Goal: Information Seeking & Learning: Learn about a topic

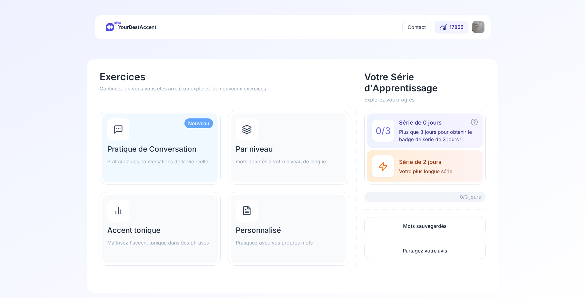
click at [455, 26] on span "17855" at bounding box center [457, 26] width 14 height 7
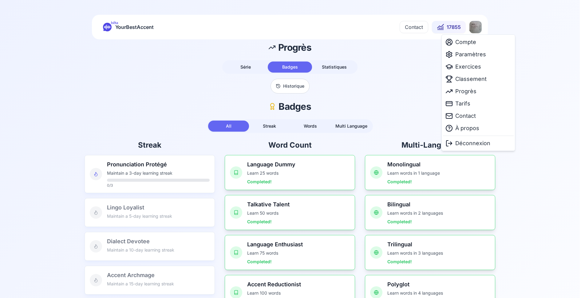
click at [478, 26] on html "bêta YourBestAccent Contact 17855 Progrès Série Badges Statistiques Historique …" at bounding box center [292, 149] width 585 height 298
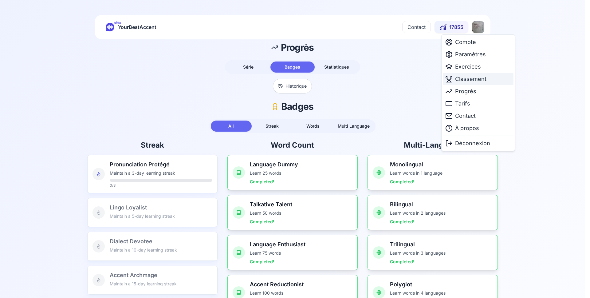
click at [468, 79] on span "Classement" at bounding box center [470, 79] width 31 height 9
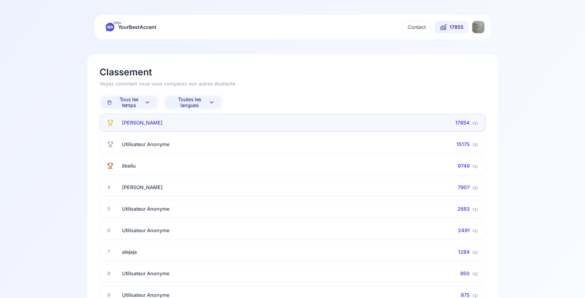
click at [193, 98] on span "Toutes les langues" at bounding box center [189, 103] width 37 height 12
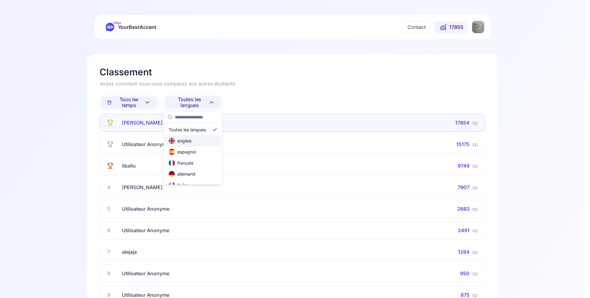
click at [187, 141] on div "anglais" at bounding box center [180, 141] width 23 height 6
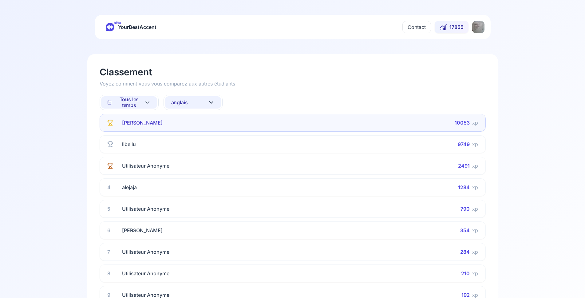
click at [197, 102] on button "anglais" at bounding box center [193, 102] width 56 height 12
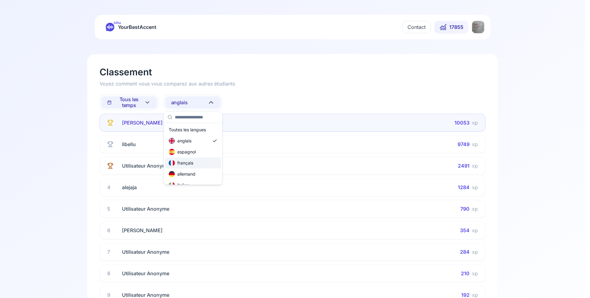
click at [189, 162] on div "français" at bounding box center [181, 163] width 25 height 6
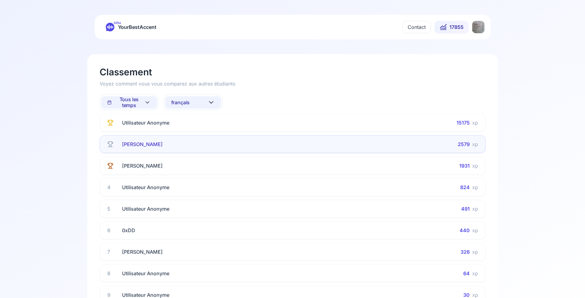
click at [187, 102] on span "français" at bounding box center [180, 103] width 19 height 6
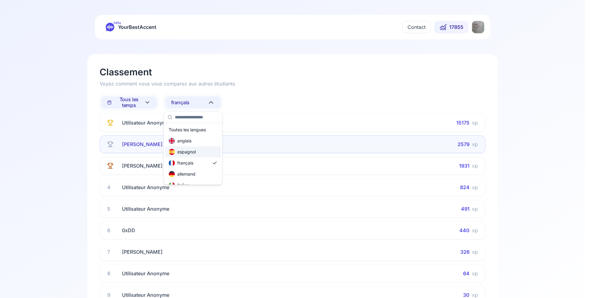
click at [188, 152] on div "espagnol" at bounding box center [182, 152] width 27 height 6
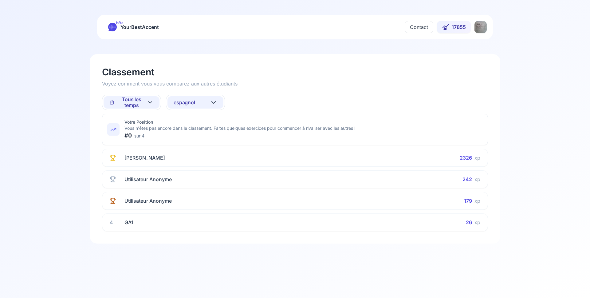
click at [190, 100] on span "espagnol" at bounding box center [185, 103] width 22 height 6
click at [197, 174] on div "allemand" at bounding box center [184, 174] width 27 height 6
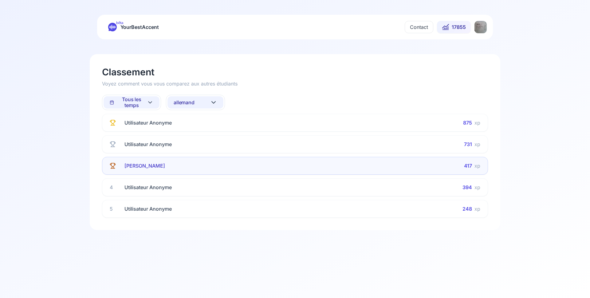
click at [186, 99] on button "allemand" at bounding box center [196, 102] width 56 height 12
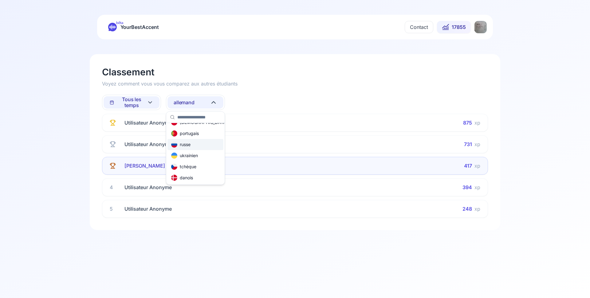
click at [193, 145] on div "russe" at bounding box center [196, 144] width 56 height 11
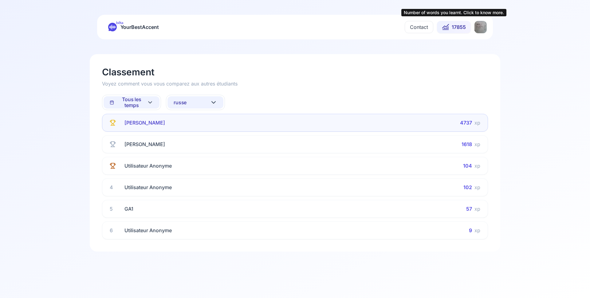
click at [453, 26] on span "17855" at bounding box center [459, 26] width 14 height 7
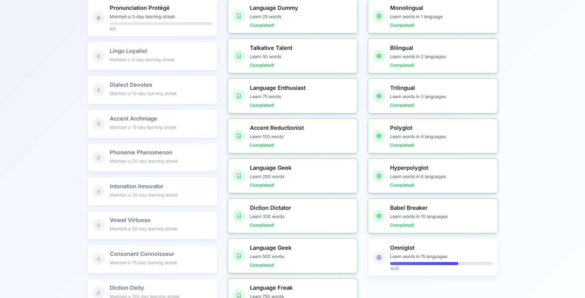
scroll to position [31, 0]
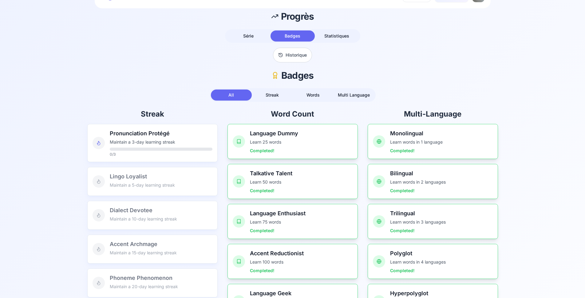
click at [340, 36] on div "bêta YourBestAccent Contact 17855 Progrès Série Badges Statistiques Historique …" at bounding box center [292, 274] width 585 height 611
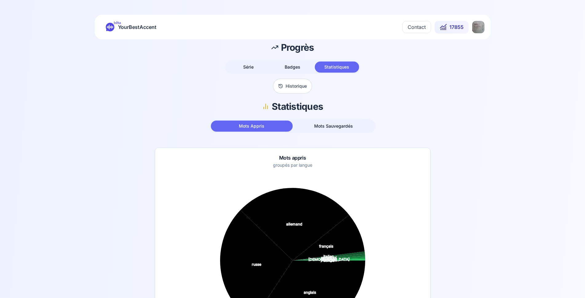
click at [250, 67] on span "Série" at bounding box center [248, 66] width 10 height 5
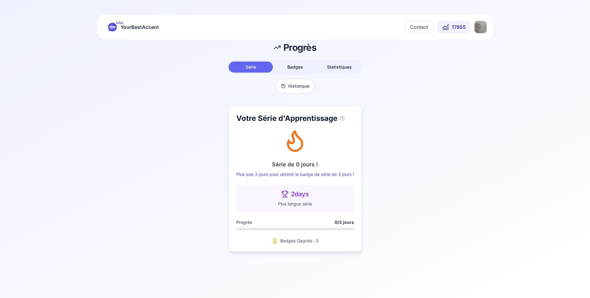
click at [451, 29] on button "17855" at bounding box center [454, 27] width 34 height 12
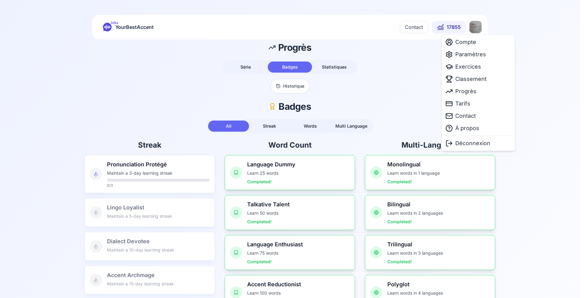
click at [475, 30] on html "bêta YourBestAccent Contact 17855 Progrès Série Badges Statistiques Historique …" at bounding box center [292, 149] width 585 height 298
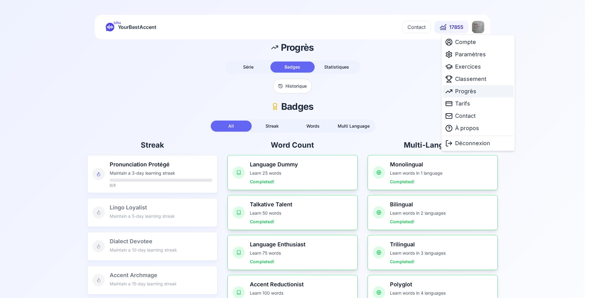
click at [460, 89] on span "Progrès" at bounding box center [465, 91] width 21 height 9
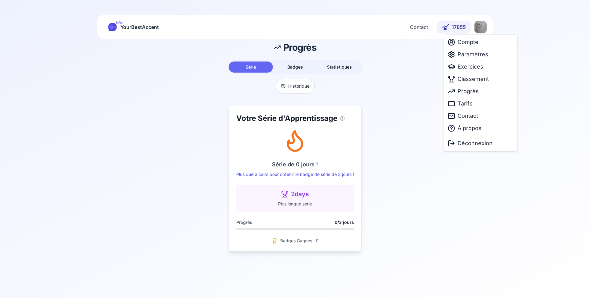
click at [483, 30] on html "bêta YourBestAccent Contact 17855 Progrès Série Badges Statistiques Historique …" at bounding box center [295, 149] width 590 height 298
click at [475, 56] on span "Paramètres" at bounding box center [473, 54] width 31 height 9
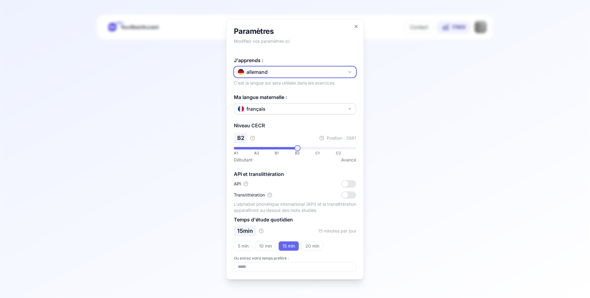
click at [333, 74] on button "allemand" at bounding box center [295, 71] width 122 height 11
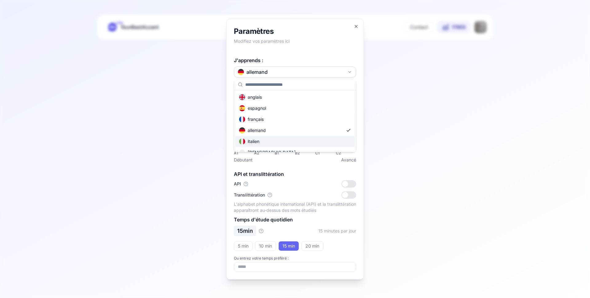
scroll to position [37, 0]
click at [261, 137] on div "russe" at bounding box center [295, 137] width 119 height 11
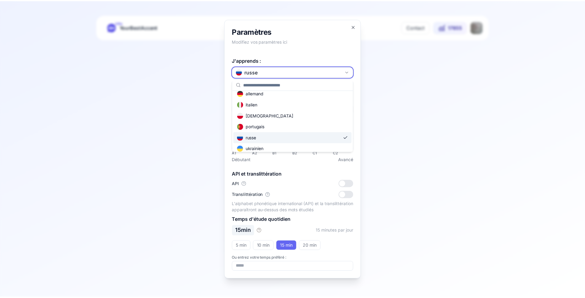
scroll to position [0, 0]
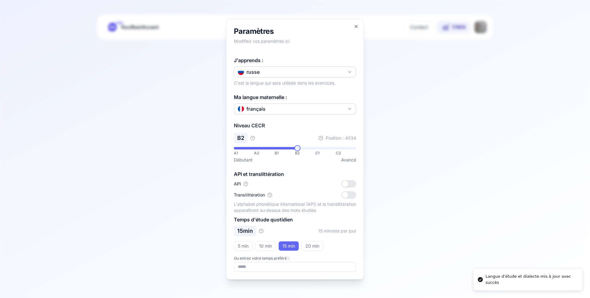
click at [410, 111] on div at bounding box center [295, 149] width 590 height 298
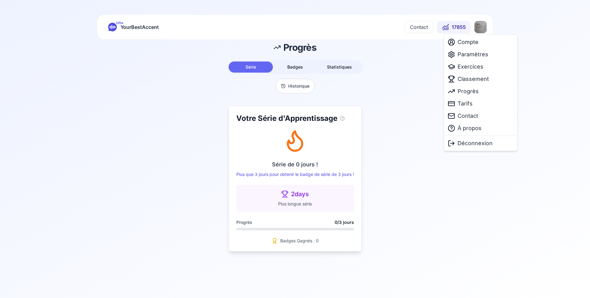
click at [485, 28] on html "Langue d'étude et dialecte mis à jour avec succès bêta YourBestAccent Contact 1…" at bounding box center [295, 149] width 590 height 298
click at [474, 66] on span "Exercices" at bounding box center [471, 66] width 26 height 9
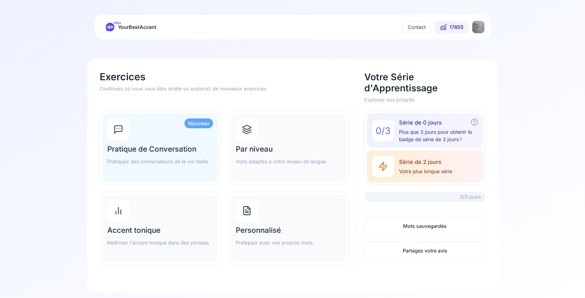
click at [274, 140] on div "Par niveau mots adaptés à votre niveau de langue" at bounding box center [289, 147] width 116 height 68
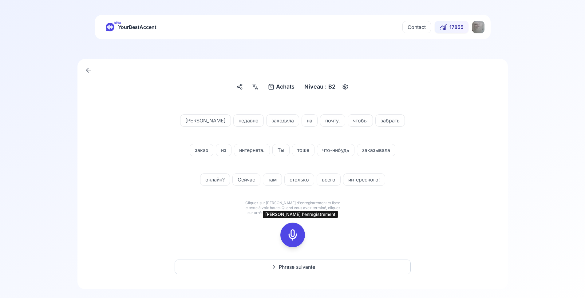
click at [298, 232] on icon at bounding box center [293, 235] width 12 height 12
click at [298, 231] on icon at bounding box center [293, 235] width 12 height 12
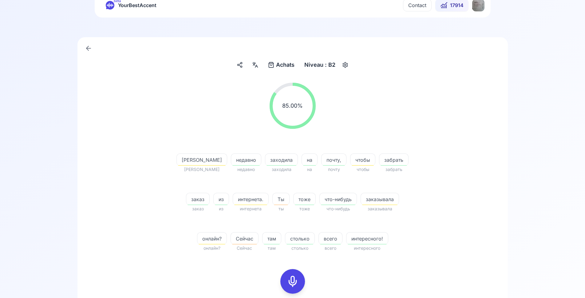
scroll to position [94, 0]
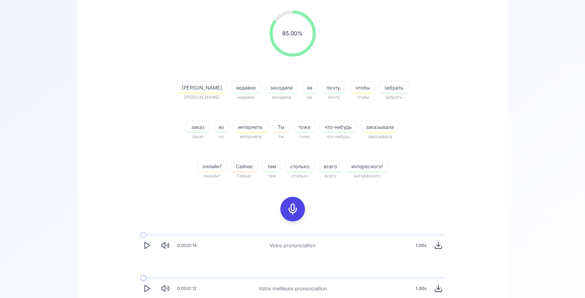
click at [143, 290] on icon "Play" at bounding box center [147, 288] width 9 height 9
click at [288, 212] on icon at bounding box center [293, 209] width 12 height 12
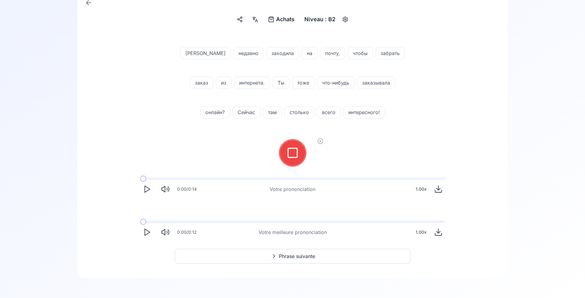
scroll to position [67, 0]
click at [292, 150] on icon at bounding box center [293, 153] width 12 height 12
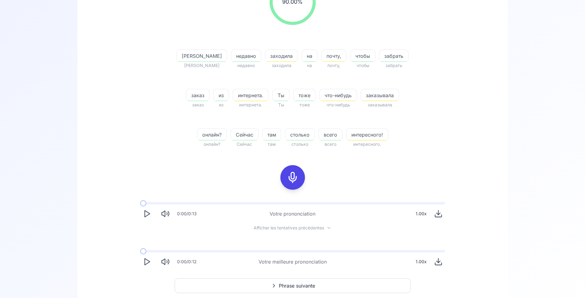
scroll to position [124, 0]
click at [149, 264] on polygon "Play" at bounding box center [147, 263] width 5 height 6
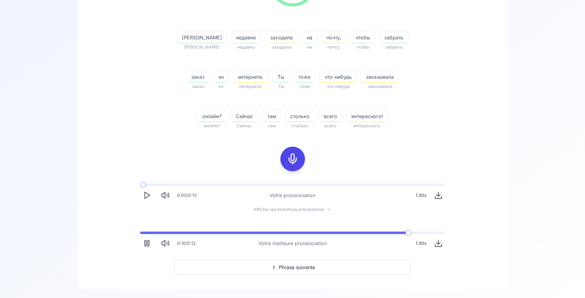
scroll to position [155, 0]
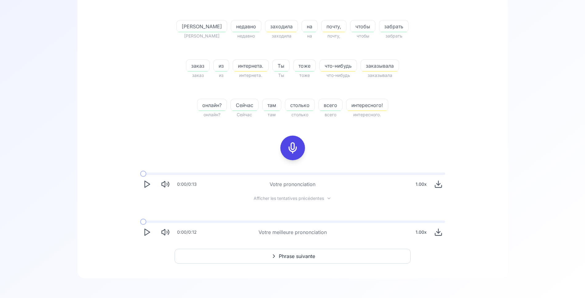
click at [288, 258] on span "Phrase suivante" at bounding box center [297, 255] width 36 height 7
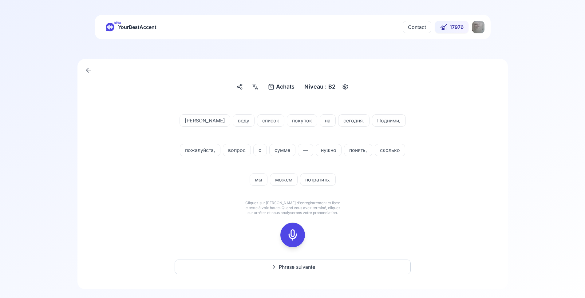
click at [288, 234] on rect at bounding box center [292, 234] width 9 height 9
click at [290, 233] on icon at bounding box center [293, 235] width 12 height 12
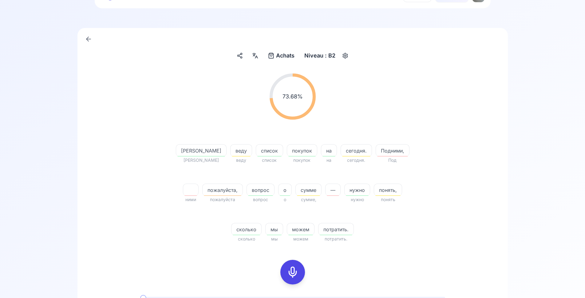
scroll to position [31, 0]
click at [255, 55] on icon at bounding box center [255, 55] width 7 height 6
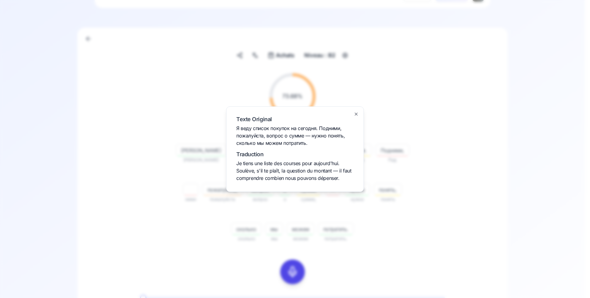
click at [155, 158] on div at bounding box center [295, 149] width 590 height 298
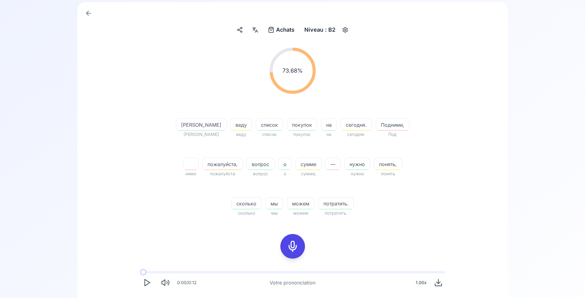
scroll to position [125, 0]
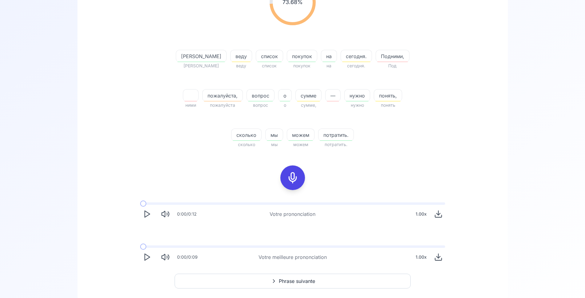
click at [294, 180] on icon at bounding box center [293, 178] width 12 height 12
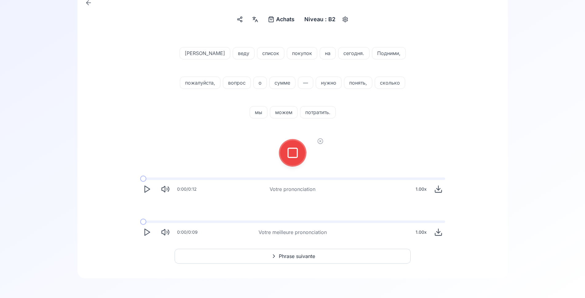
click at [294, 159] on div at bounding box center [292, 153] width 15 height 25
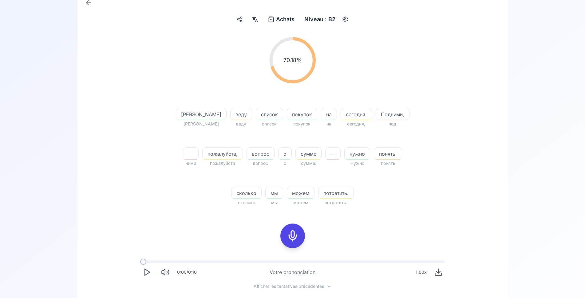
scroll to position [155, 0]
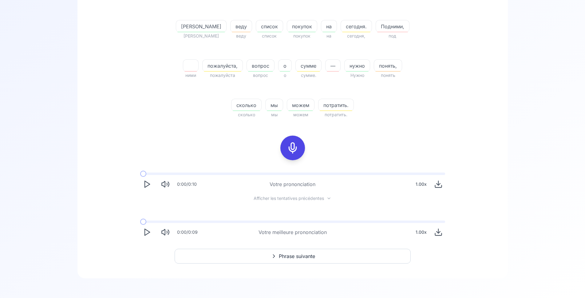
click at [148, 231] on icon "Play" at bounding box center [147, 232] width 9 height 9
click at [146, 232] on icon "Play" at bounding box center [147, 232] width 9 height 9
click at [145, 232] on polygon "Play" at bounding box center [147, 232] width 5 height 6
click at [161, 143] on div "70.18 % 70.18 % Я Я веду веду список список покупок покупок на на сегодня. сего…" at bounding box center [292, 94] width 401 height 300
click at [291, 148] on icon at bounding box center [293, 148] width 12 height 12
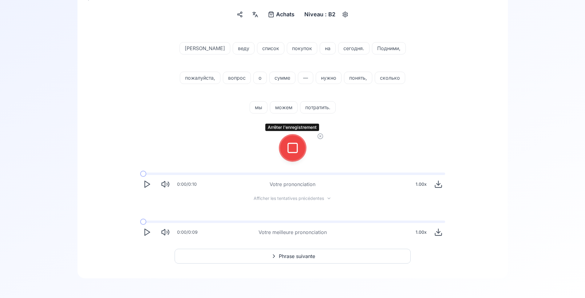
scroll to position [72, 0]
click at [297, 145] on rect at bounding box center [292, 147] width 9 height 9
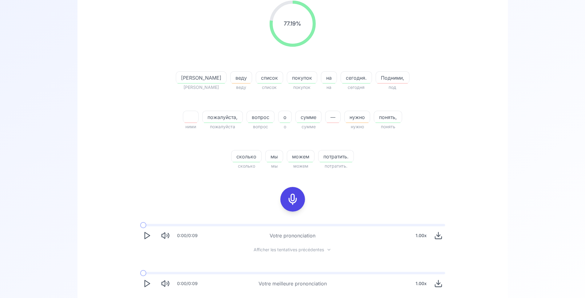
scroll to position [155, 0]
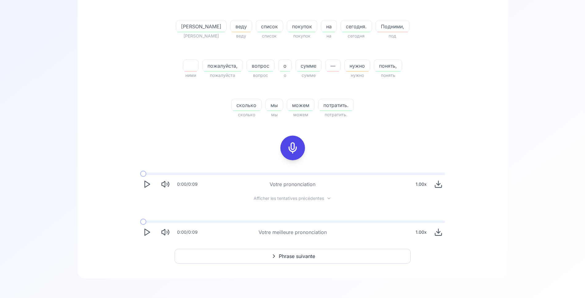
click at [278, 256] on button "Phrase suivante" at bounding box center [293, 256] width 236 height 15
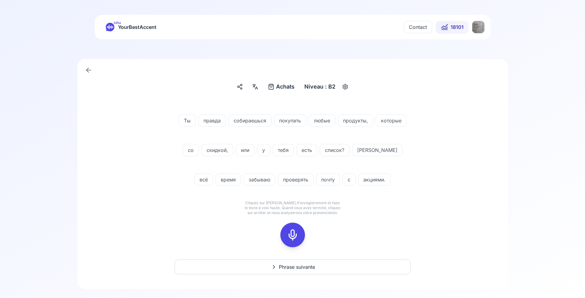
click at [294, 229] on icon at bounding box center [293, 235] width 12 height 12
click at [294, 234] on icon at bounding box center [293, 235] width 12 height 12
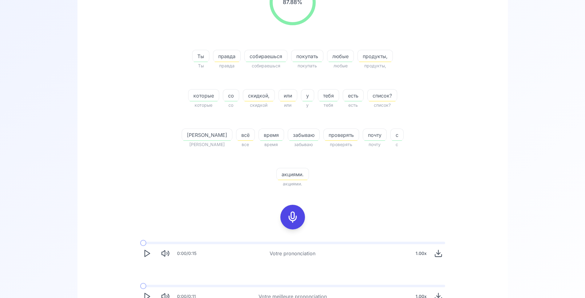
scroll to position [31, 0]
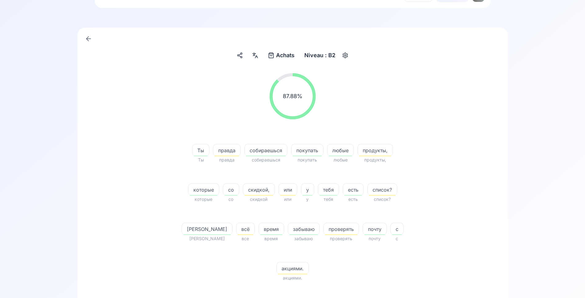
click at [257, 57] on icon at bounding box center [257, 57] width 2 height 0
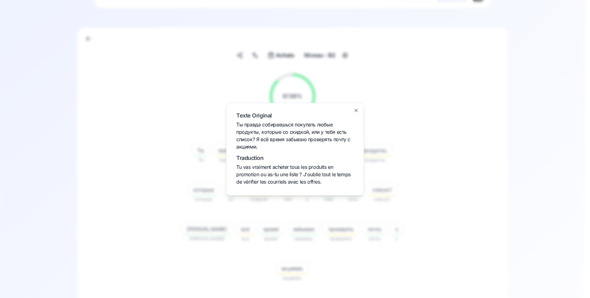
drag, startPoint x: 166, startPoint y: 161, endPoint x: 182, endPoint y: 163, distance: 16.2
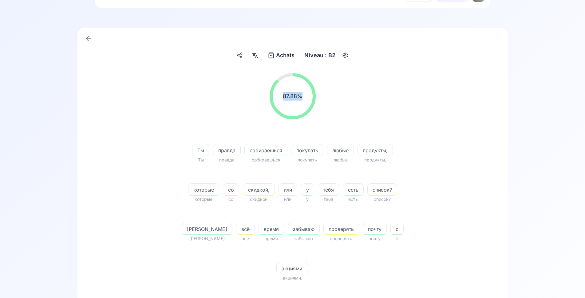
scroll to position [125, 0]
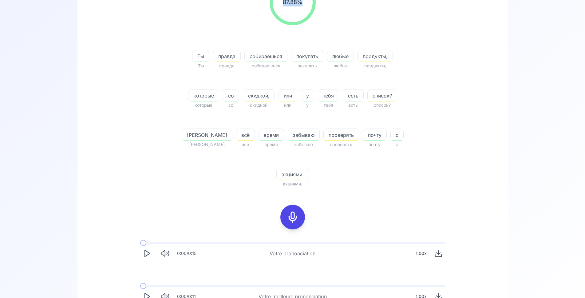
click at [222, 178] on div "87.88 % 87.88 % Ты Ты правда правда собираешься собираешься покупать покупать л…" at bounding box center [292, 141] width 401 height 334
click at [291, 211] on icon at bounding box center [293, 217] width 12 height 12
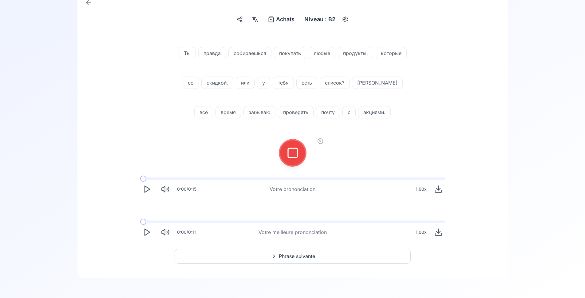
scroll to position [67, 0]
click at [290, 153] on icon at bounding box center [293, 153] width 12 height 12
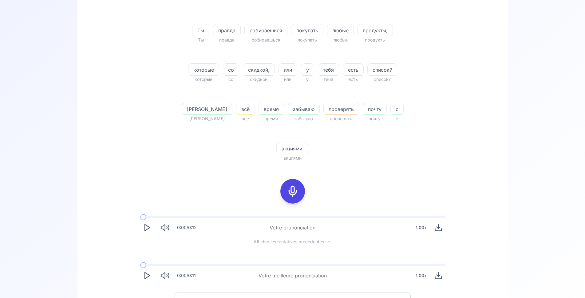
scroll to position [155, 0]
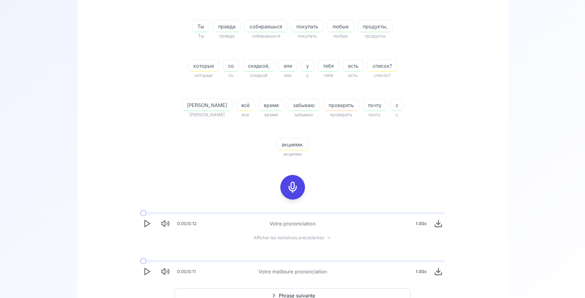
click at [148, 268] on polygon "Play" at bounding box center [147, 271] width 5 height 6
click at [230, 260] on span at bounding box center [186, 261] width 92 height 2
click at [148, 268] on polygon "Play" at bounding box center [147, 271] width 5 height 6
click at [145, 268] on polygon "Play" at bounding box center [147, 271] width 5 height 6
click at [390, 255] on div "0:01 / 0:11 Votre meilleure prononciation 1.00 x" at bounding box center [292, 269] width 315 height 28
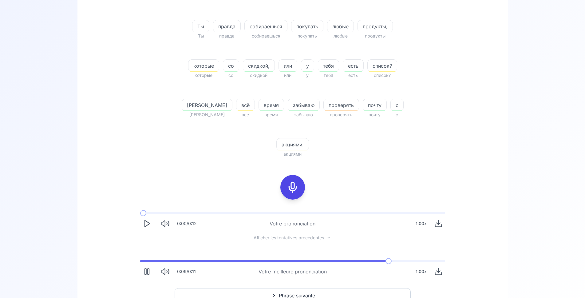
click at [390, 260] on span at bounding box center [292, 261] width 305 height 2
click at [392, 255] on div "0:10 / 0:11 Votre meilleure prononciation 1.00 x" at bounding box center [292, 269] width 315 height 28
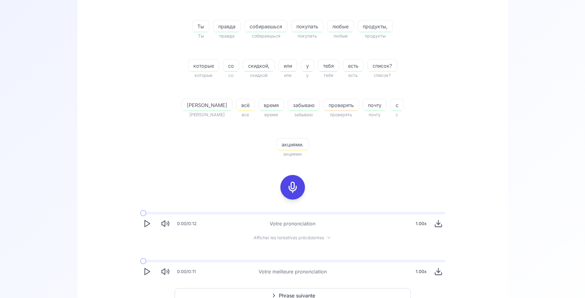
scroll to position [0, 0]
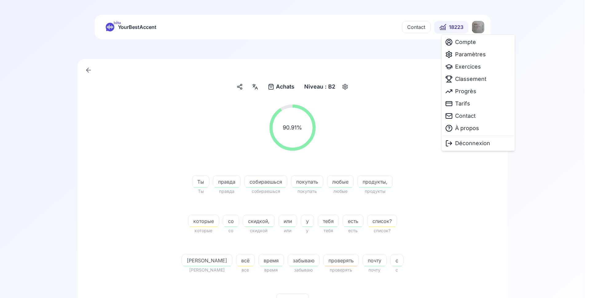
click at [476, 26] on html "bêta YourBestAccent Contact 18223 Achats Achats Niveau : B2 90.91 % 90.91 % Ты …" at bounding box center [295, 149] width 590 height 298
click at [464, 55] on span "Paramètres" at bounding box center [470, 54] width 31 height 9
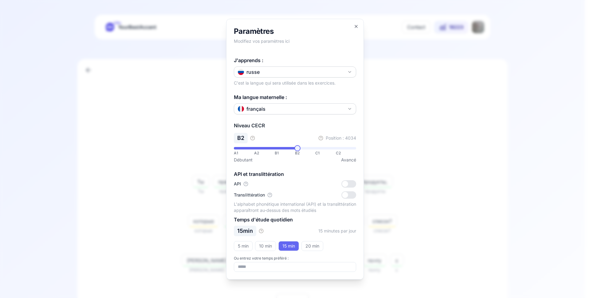
click at [254, 72] on div "russe" at bounding box center [249, 71] width 22 height 7
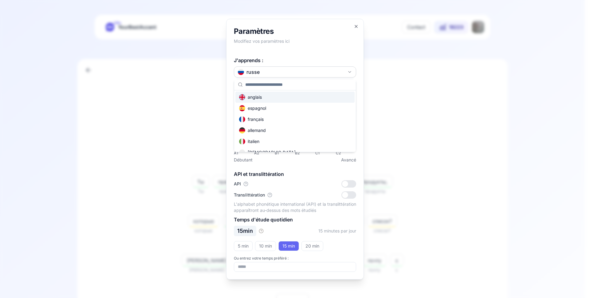
click at [252, 97] on div "anglais" at bounding box center [250, 97] width 23 height 6
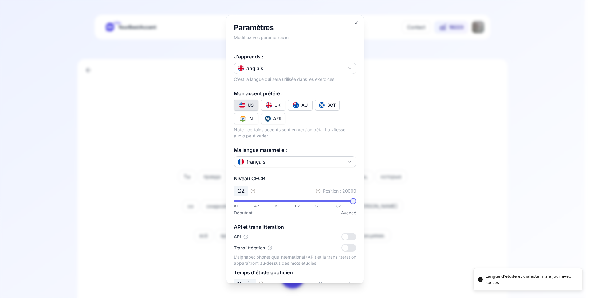
click at [449, 129] on div at bounding box center [295, 149] width 590 height 298
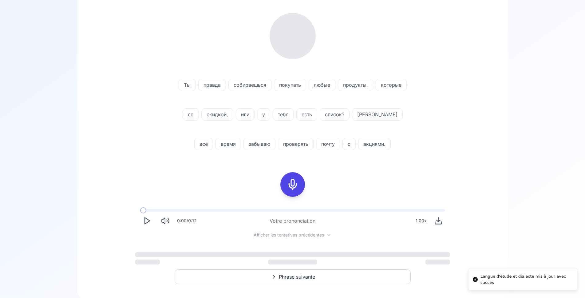
scroll to position [94, 0]
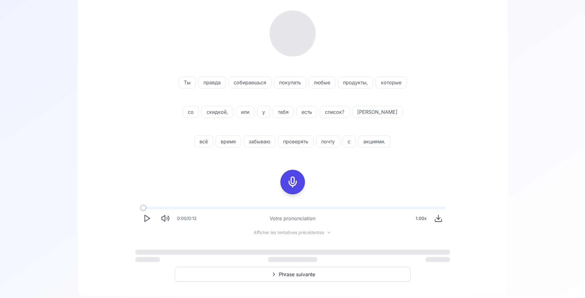
click at [294, 273] on span "Phrase suivante" at bounding box center [297, 274] width 36 height 7
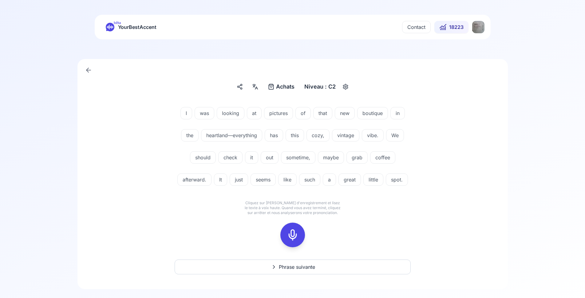
click at [293, 241] on icon at bounding box center [293, 235] width 12 height 12
click at [294, 240] on rect at bounding box center [292, 234] width 9 height 9
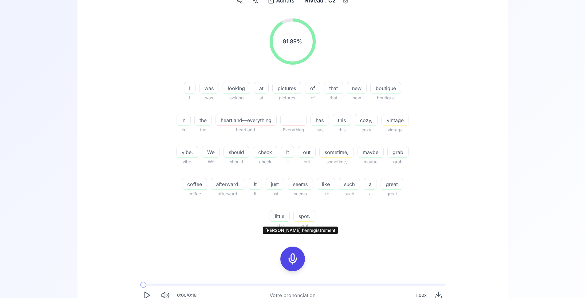
scroll to position [94, 0]
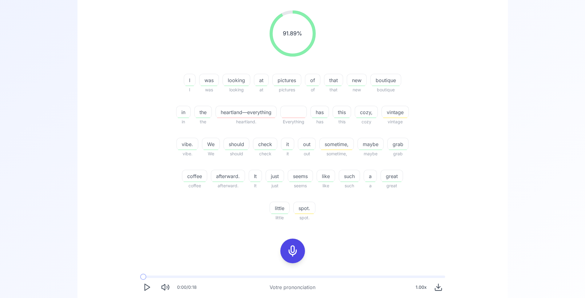
click at [292, 252] on icon at bounding box center [293, 251] width 12 height 12
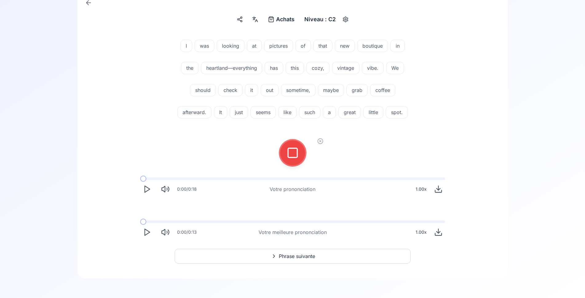
scroll to position [89, 0]
click at [297, 154] on rect at bounding box center [292, 152] width 9 height 9
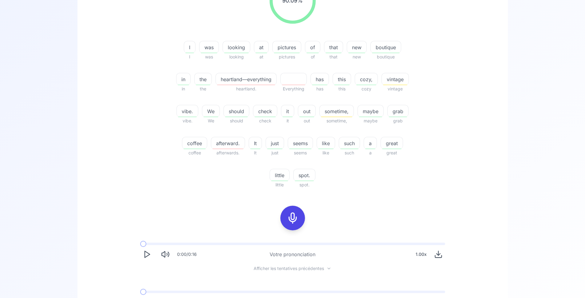
scroll to position [184, 0]
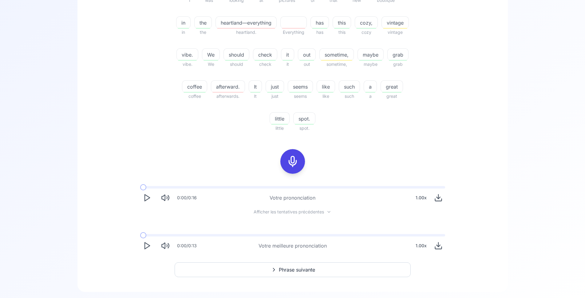
click at [144, 198] on icon "Play" at bounding box center [147, 197] width 9 height 9
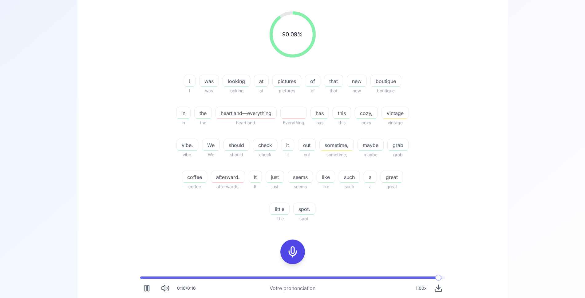
scroll to position [58, 0]
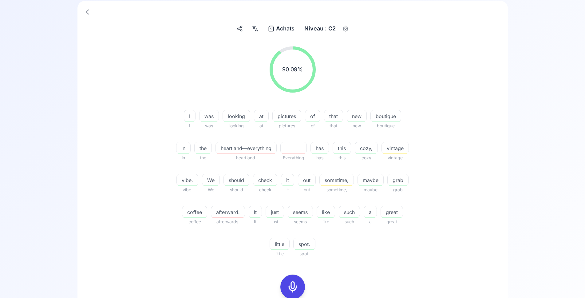
click at [255, 30] on icon at bounding box center [255, 29] width 7 height 6
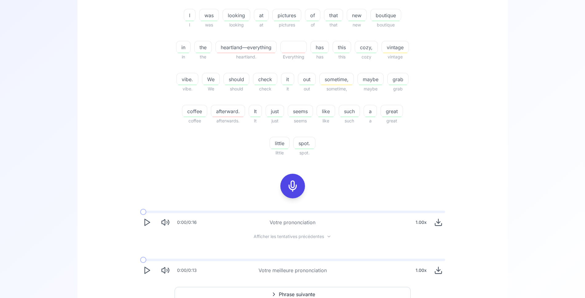
scroll to position [184, 0]
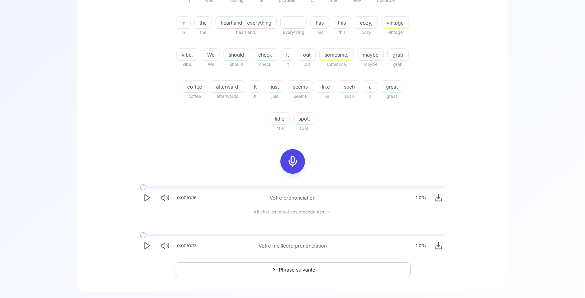
click at [304, 273] on span "Phrase suivante" at bounding box center [297, 269] width 36 height 7
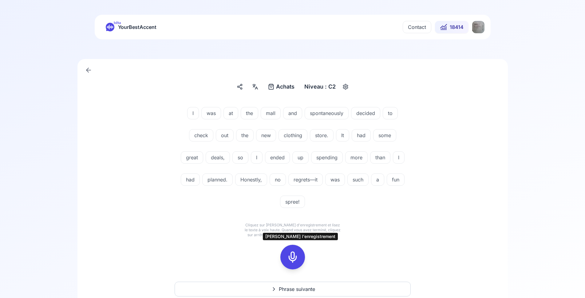
click at [289, 254] on icon at bounding box center [293, 257] width 12 height 12
click at [300, 256] on div at bounding box center [292, 257] width 15 height 25
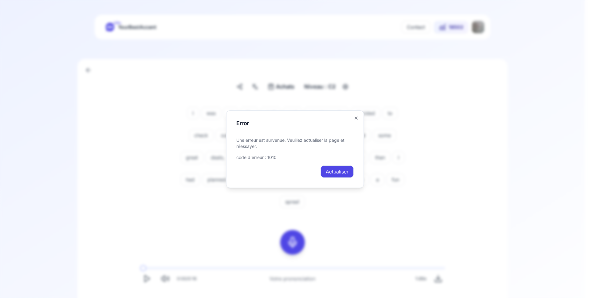
click at [333, 172] on button "Actualiser" at bounding box center [337, 171] width 33 height 12
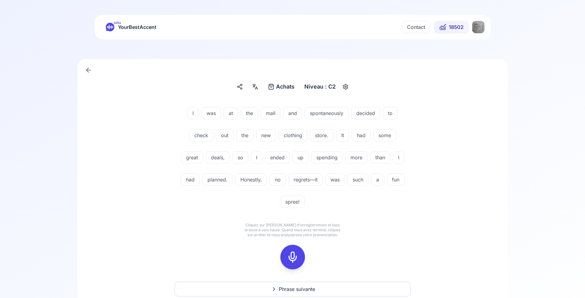
click at [288, 202] on span "spree!" at bounding box center [292, 201] width 24 height 7
click at [211, 210] on div "I was at the mall and spontaneously decided to check out the new clothing store…" at bounding box center [293, 156] width 236 height 113
click at [296, 256] on icon at bounding box center [293, 257] width 12 height 12
click at [288, 261] on rect at bounding box center [292, 256] width 9 height 9
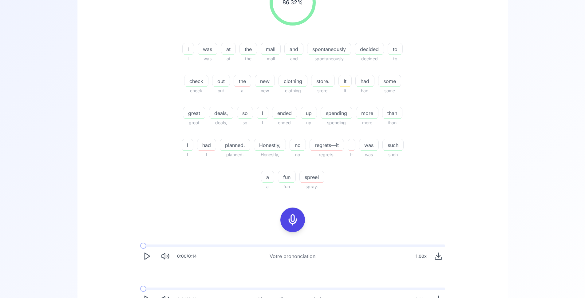
scroll to position [125, 0]
click at [312, 176] on span "spree!" at bounding box center [312, 176] width 24 height 7
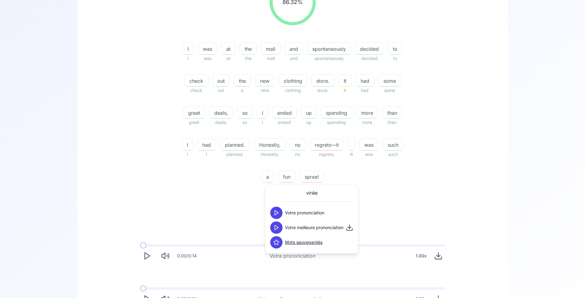
click at [277, 226] on icon at bounding box center [276, 228] width 6 height 6
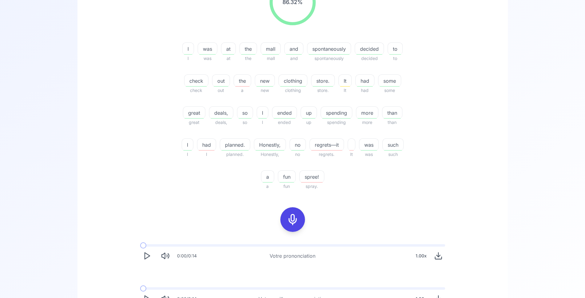
click at [201, 197] on div "86.32 % 86.32 % I I was was at at the the mall mall and and spontaneously spont…" at bounding box center [292, 142] width 401 height 336
click at [303, 221] on button at bounding box center [292, 219] width 25 height 25
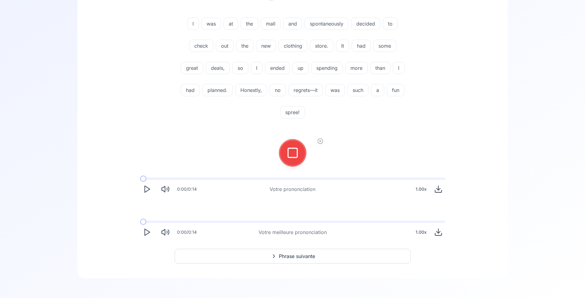
scroll to position [89, 0]
click at [294, 157] on icon at bounding box center [293, 153] width 12 height 12
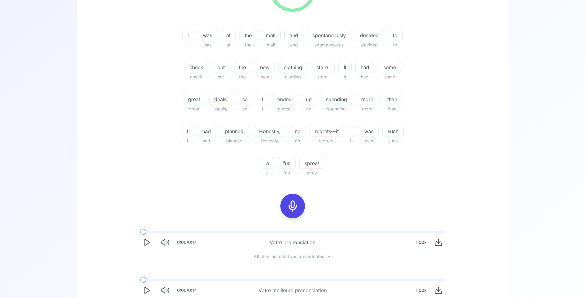
scroll to position [152, 0]
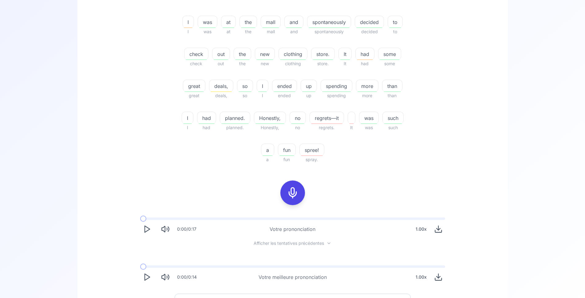
click at [145, 278] on polygon "Play" at bounding box center [147, 277] width 5 height 6
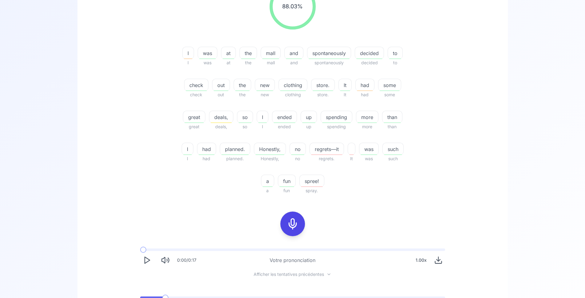
scroll to position [121, 0]
click at [292, 221] on icon at bounding box center [293, 224] width 12 height 12
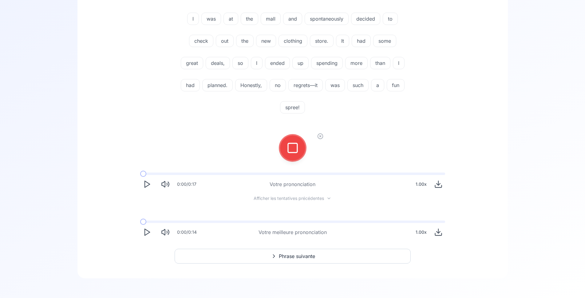
scroll to position [94, 0]
click at [297, 150] on icon at bounding box center [293, 148] width 12 height 12
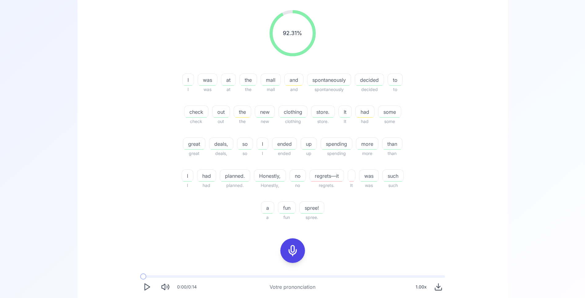
scroll to position [189, 0]
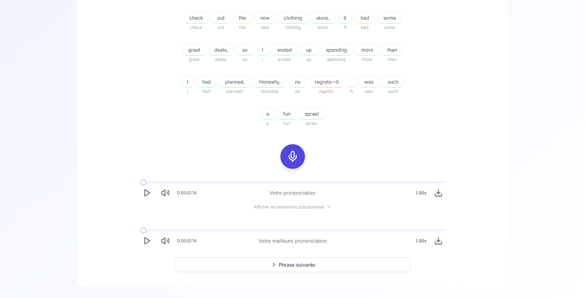
click at [259, 264] on button "Phrase suivante" at bounding box center [293, 264] width 236 height 15
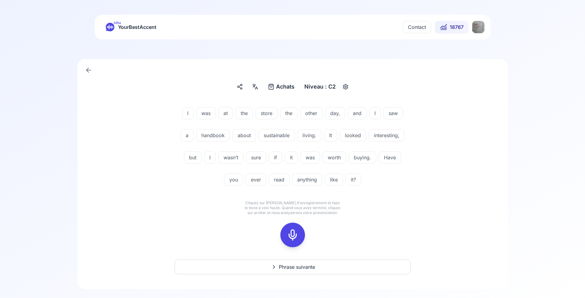
click at [293, 234] on icon at bounding box center [293, 235] width 12 height 12
click at [291, 240] on icon at bounding box center [293, 235] width 12 height 12
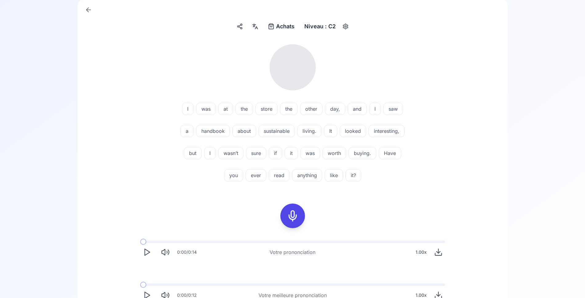
scroll to position [63, 0]
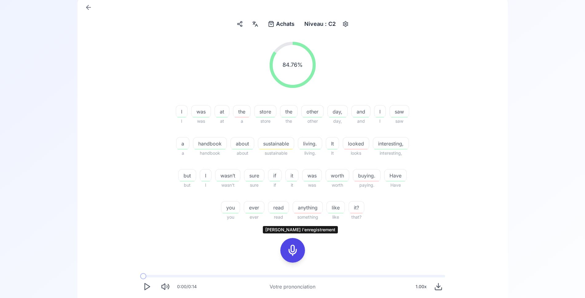
click at [290, 248] on icon at bounding box center [293, 250] width 12 height 12
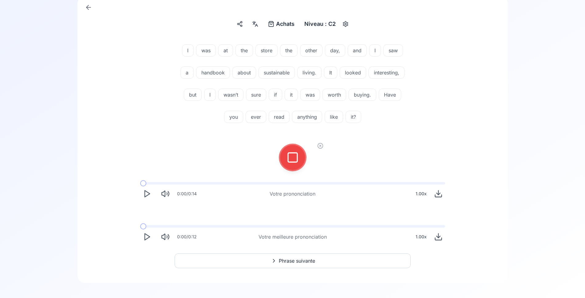
click at [299, 162] on div at bounding box center [292, 157] width 15 height 25
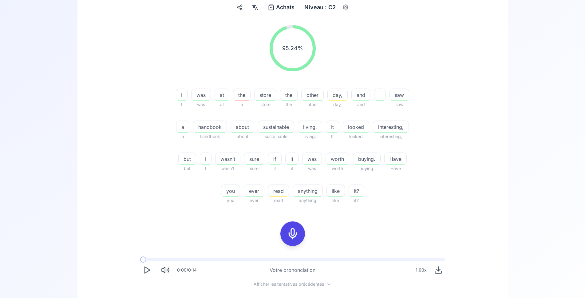
scroll to position [94, 0]
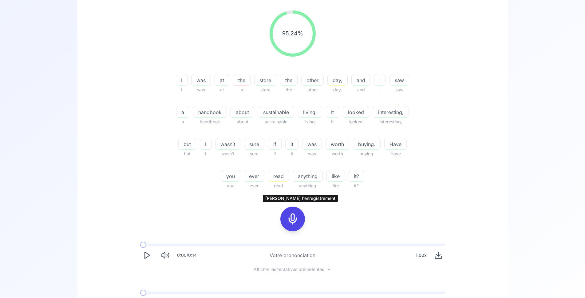
click at [291, 217] on icon at bounding box center [293, 219] width 12 height 12
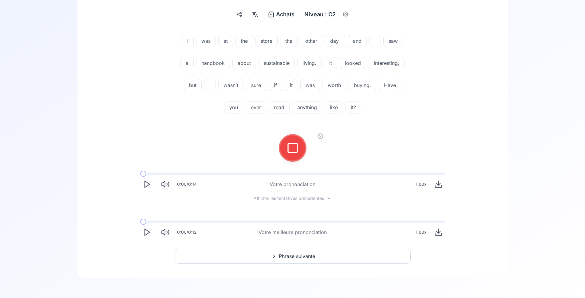
click at [292, 151] on icon at bounding box center [293, 148] width 12 height 12
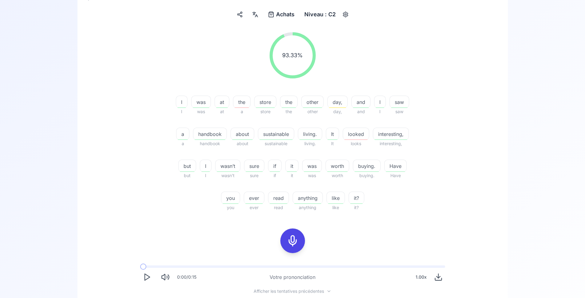
click at [289, 239] on icon at bounding box center [293, 241] width 12 height 12
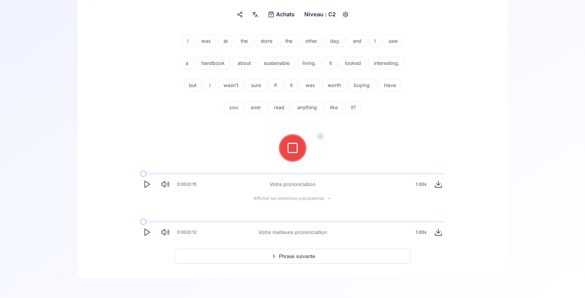
click at [296, 150] on icon at bounding box center [293, 148] width 12 height 12
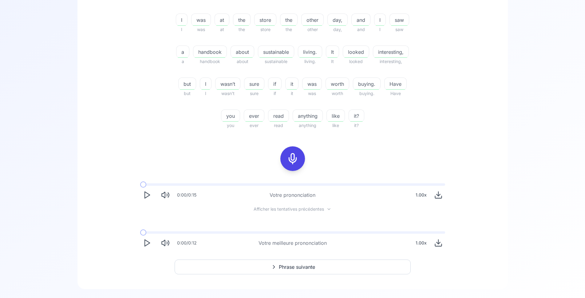
scroll to position [165, 0]
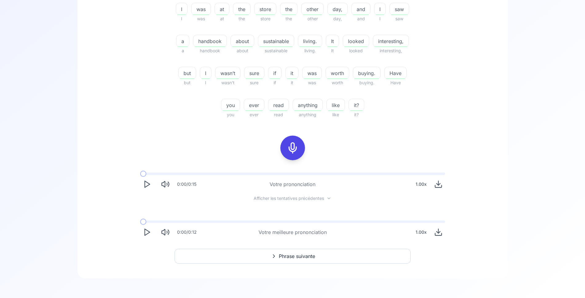
click at [145, 232] on polygon "Play" at bounding box center [147, 232] width 5 height 6
click at [268, 258] on button "Phrase suivante" at bounding box center [293, 256] width 236 height 15
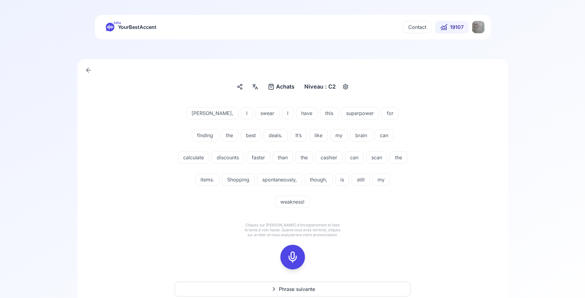
click at [294, 251] on icon at bounding box center [293, 257] width 12 height 12
click at [288, 251] on icon at bounding box center [293, 257] width 12 height 12
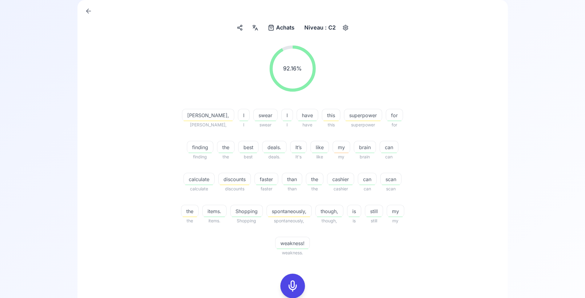
scroll to position [63, 0]
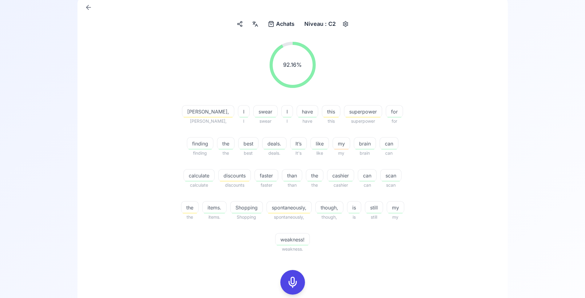
click at [291, 282] on icon at bounding box center [293, 282] width 12 height 12
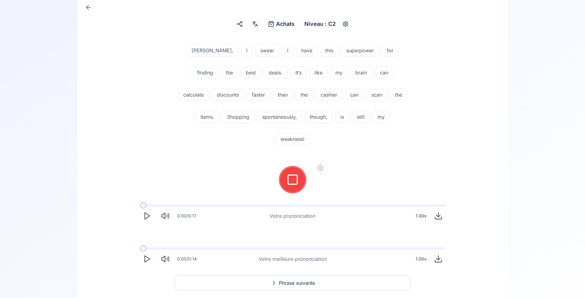
click at [296, 173] on icon at bounding box center [293, 179] width 12 height 12
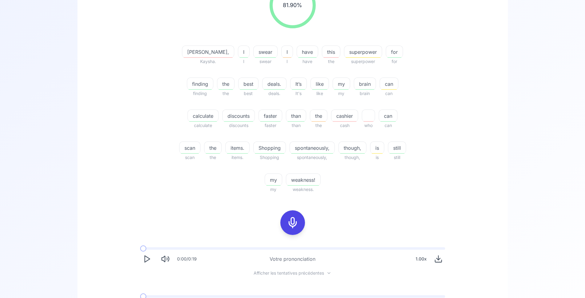
scroll to position [125, 0]
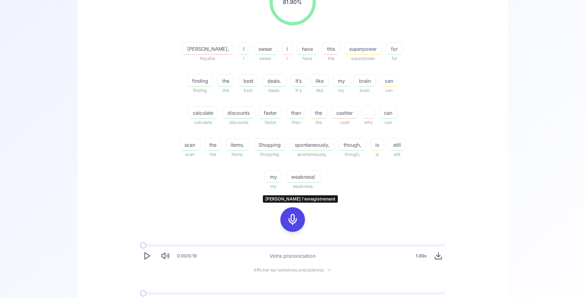
click at [292, 217] on icon at bounding box center [293, 219] width 12 height 12
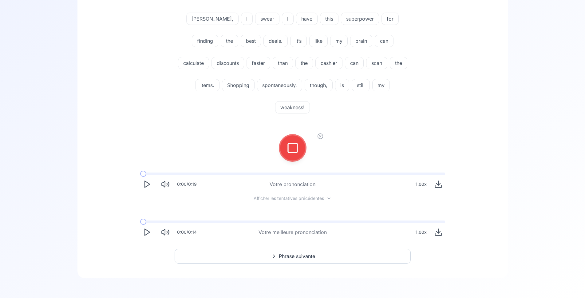
scroll to position [72, 0]
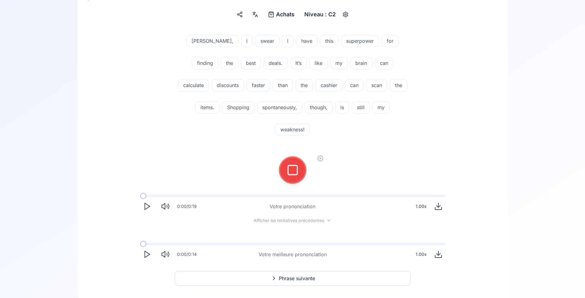
click at [300, 158] on div at bounding box center [292, 170] width 15 height 25
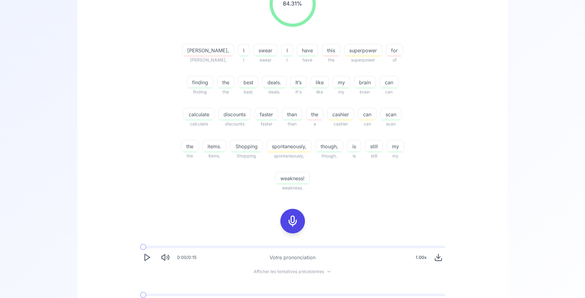
scroll to position [135, 0]
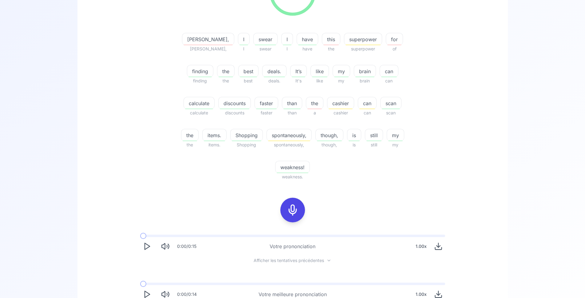
click at [292, 213] on icon at bounding box center [293, 210] width 12 height 12
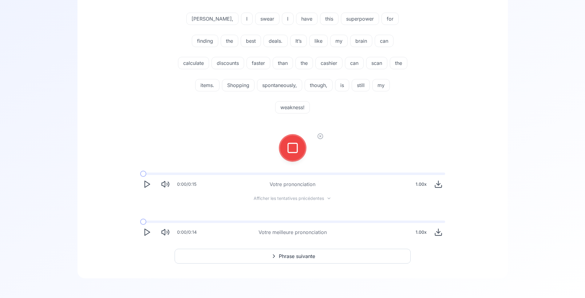
scroll to position [72, 0]
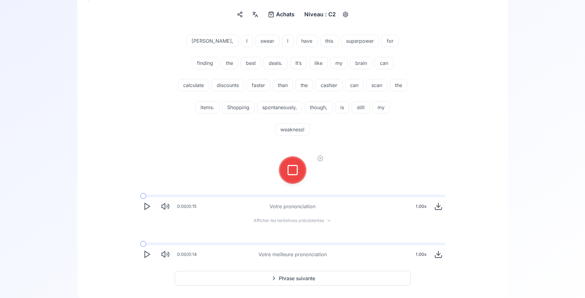
click at [296, 164] on icon at bounding box center [293, 170] width 12 height 12
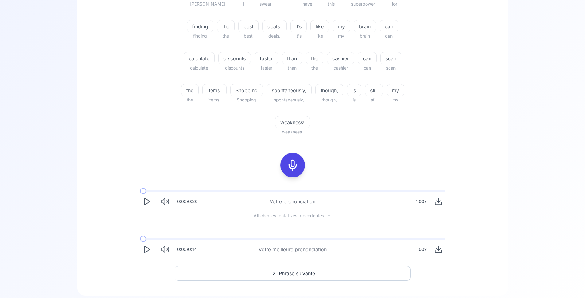
scroll to position [166, 0]
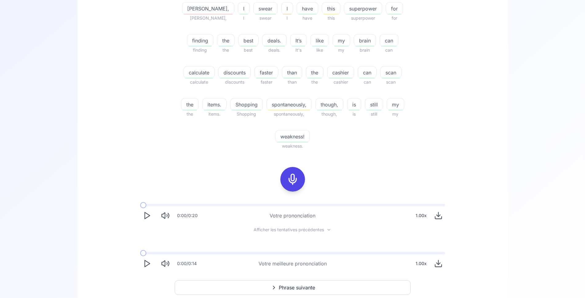
click at [148, 216] on icon "Play" at bounding box center [147, 215] width 9 height 9
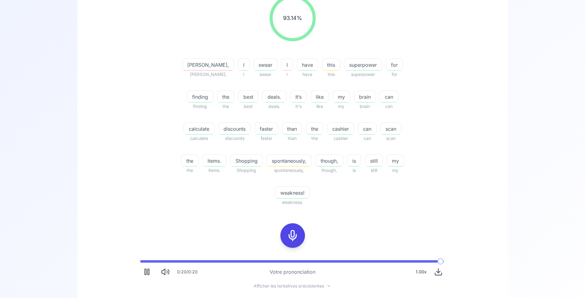
scroll to position [103, 0]
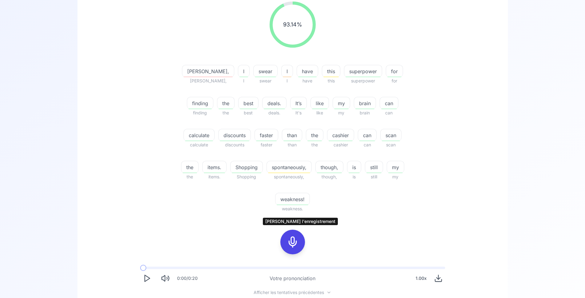
click at [296, 240] on icon at bounding box center [293, 242] width 12 height 12
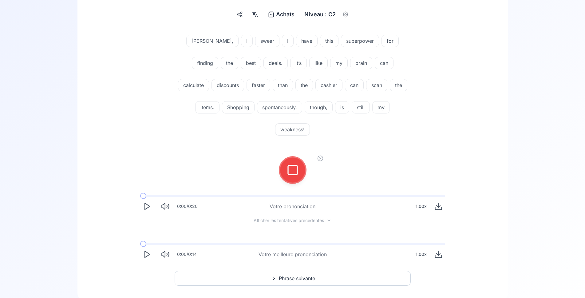
click at [302, 158] on button at bounding box center [292, 170] width 25 height 25
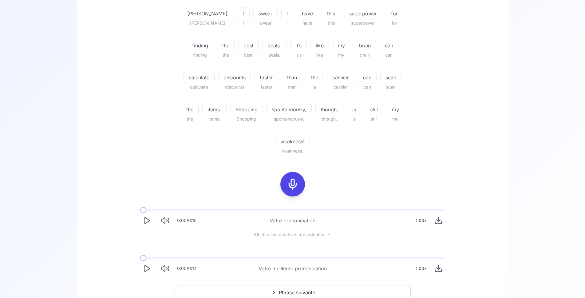
scroll to position [166, 0]
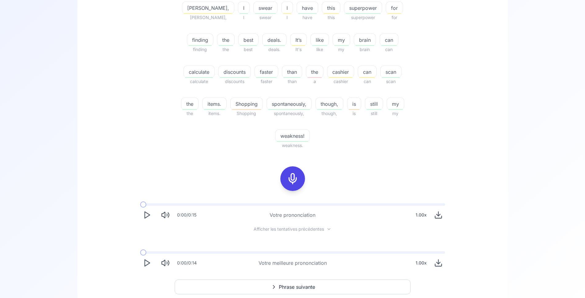
click at [295, 179] on icon at bounding box center [293, 179] width 12 height 12
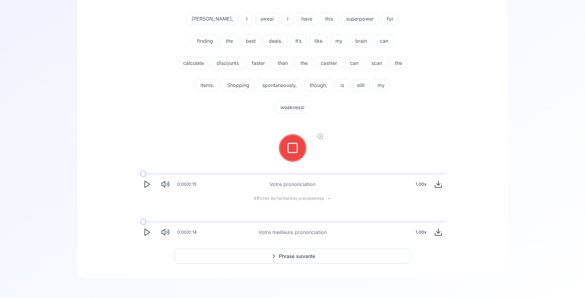
scroll to position [72, 0]
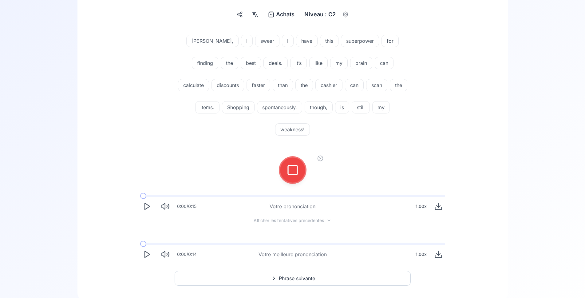
click at [288, 165] on rect at bounding box center [292, 169] width 9 height 9
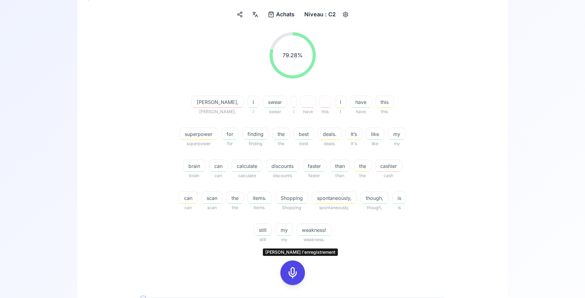
click at [295, 276] on icon at bounding box center [293, 273] width 12 height 12
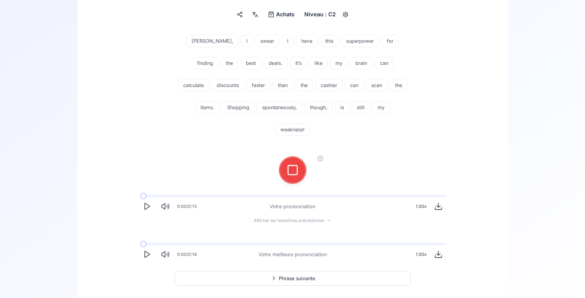
click at [300, 158] on button at bounding box center [292, 170] width 25 height 25
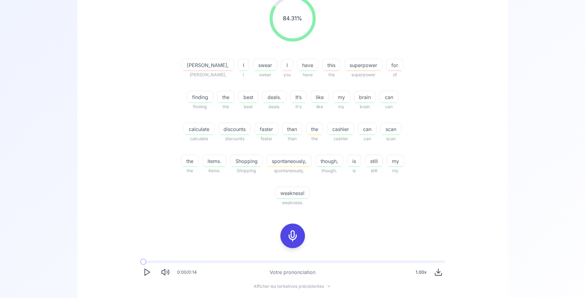
scroll to position [197, 0]
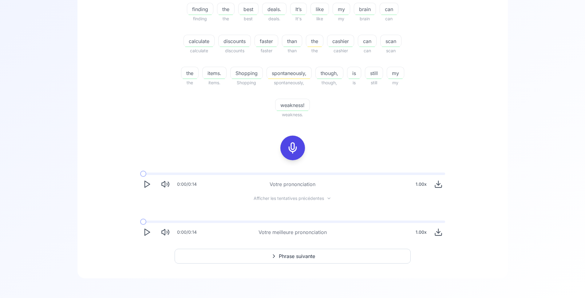
click at [144, 185] on icon "Play" at bounding box center [147, 184] width 9 height 9
click at [147, 232] on icon "Play" at bounding box center [147, 232] width 9 height 9
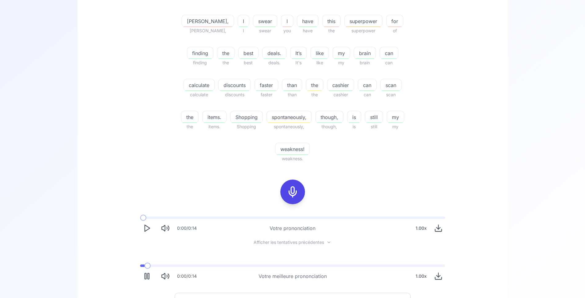
scroll to position [134, 0]
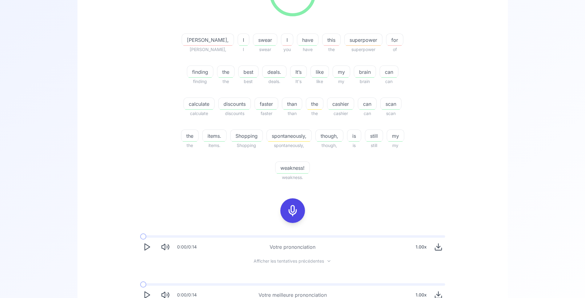
click at [286, 216] on div at bounding box center [292, 210] width 15 height 25
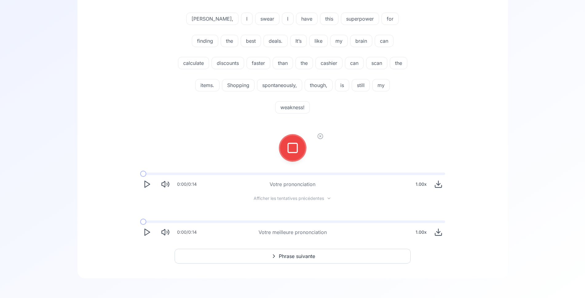
scroll to position [72, 0]
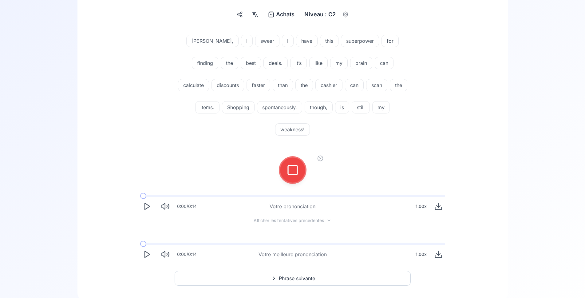
click at [293, 164] on icon at bounding box center [293, 170] width 12 height 12
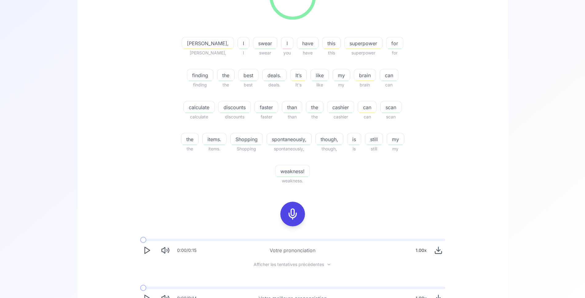
scroll to position [135, 0]
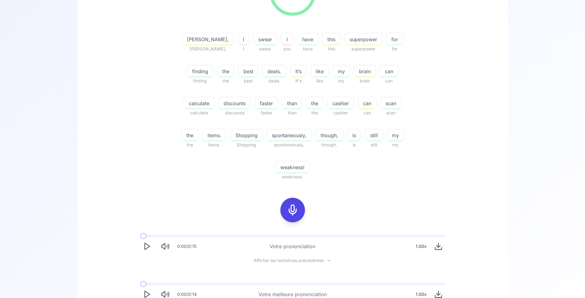
click at [145, 245] on icon "Play" at bounding box center [147, 246] width 9 height 9
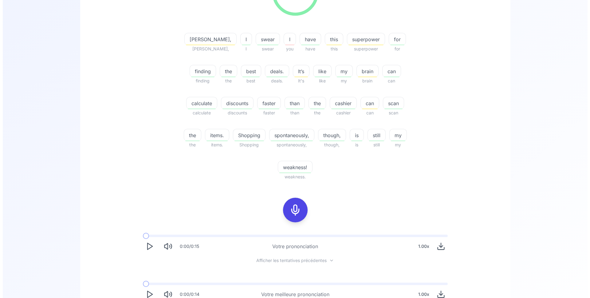
scroll to position [0, 0]
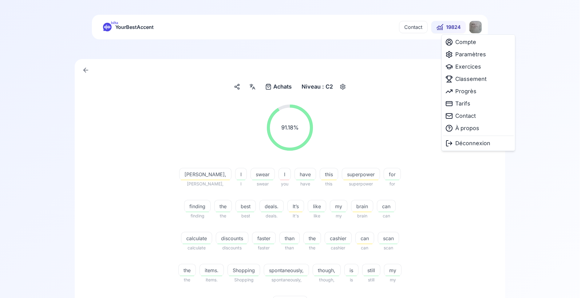
click at [475, 27] on html "bêta YourBestAccent Contact 19824 Achats Achats Niveau : C2 91.18 % 91.18 % Kei…" at bounding box center [292, 149] width 585 height 298
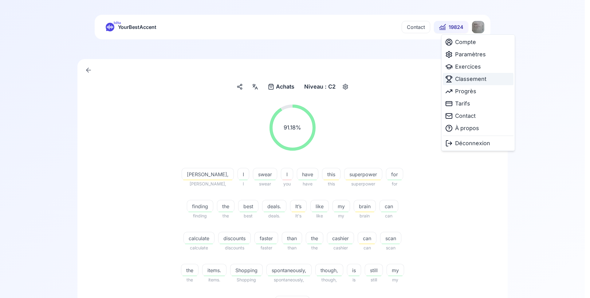
click at [469, 78] on span "Classement" at bounding box center [470, 79] width 31 height 9
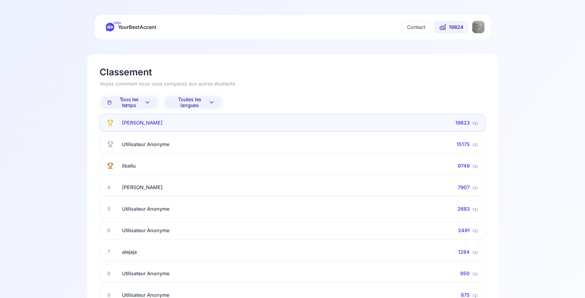
click at [200, 102] on span "Toutes les langues" at bounding box center [189, 103] width 37 height 12
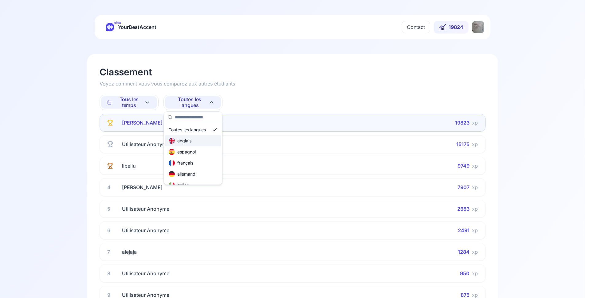
click at [198, 142] on div "anglais" at bounding box center [193, 140] width 56 height 11
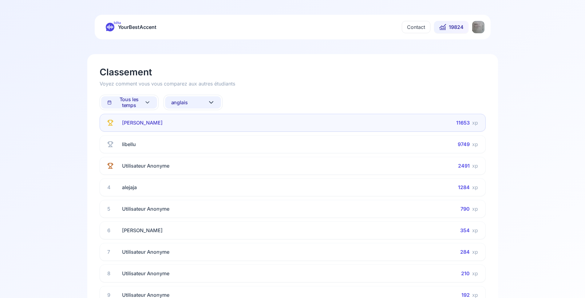
click at [201, 104] on button "anglais" at bounding box center [193, 102] width 56 height 12
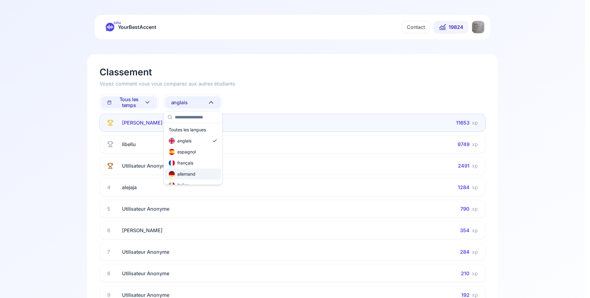
click at [195, 173] on div "allemand" at bounding box center [182, 174] width 27 height 6
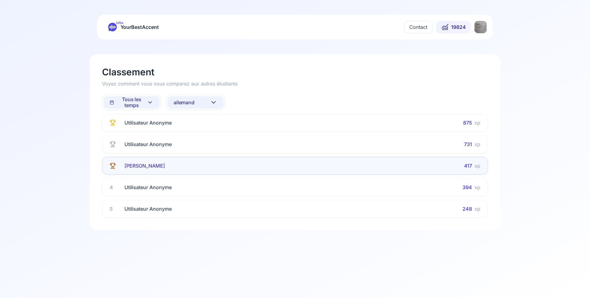
click at [197, 105] on button "allemand" at bounding box center [196, 102] width 56 height 12
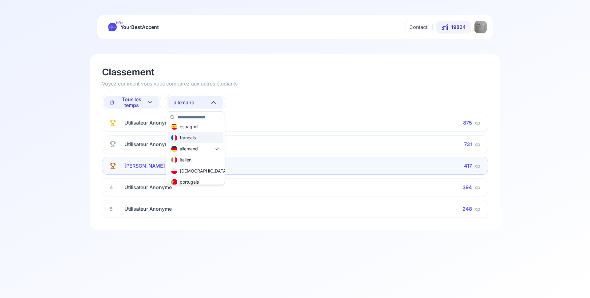
scroll to position [37, 0]
click at [195, 180] on div "russe" at bounding box center [196, 181] width 56 height 11
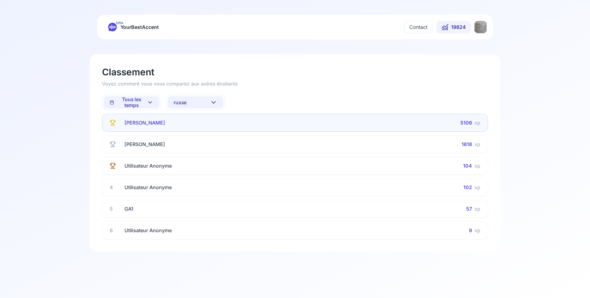
click at [201, 101] on button "russe" at bounding box center [196, 102] width 56 height 12
click at [198, 174] on div "allemand" at bounding box center [196, 174] width 56 height 11
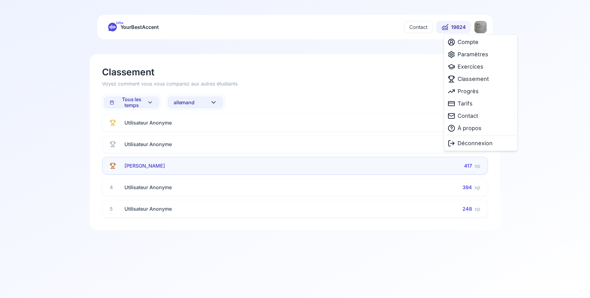
click at [480, 30] on html "bêta YourBestAccent Contact 19824 Classement Voyez comment vous vous comparez a…" at bounding box center [295, 149] width 590 height 298
click at [474, 56] on span "Paramètres" at bounding box center [473, 54] width 31 height 9
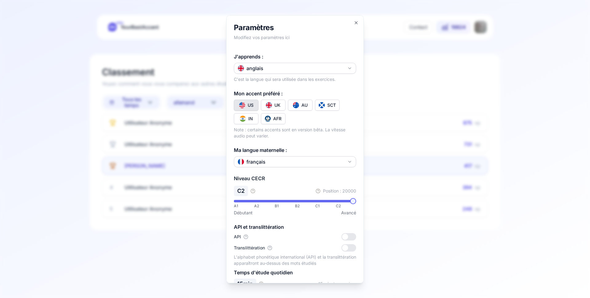
click at [332, 70] on button "anglais" at bounding box center [295, 67] width 122 height 11
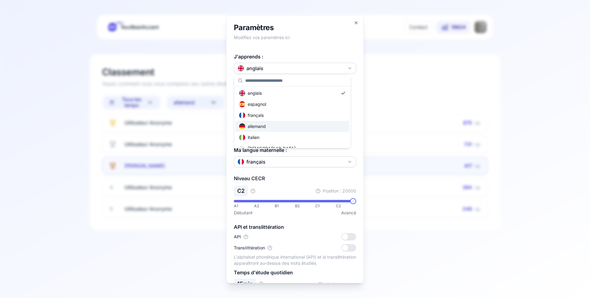
click at [278, 125] on div "allemand" at bounding box center [293, 126] width 114 height 11
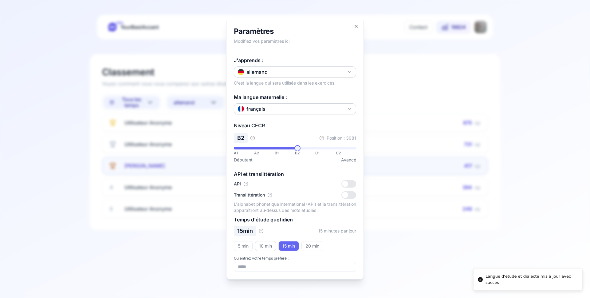
click at [393, 61] on div at bounding box center [295, 149] width 590 height 298
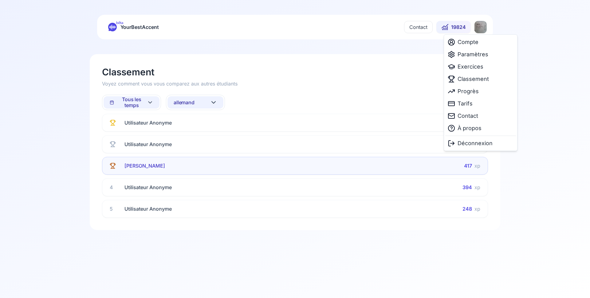
click at [482, 26] on html "bêta YourBestAccent Contact 19824 Classement Voyez comment vous vous comparez a…" at bounding box center [295, 149] width 590 height 298
click at [467, 65] on span "Exercices" at bounding box center [471, 66] width 26 height 9
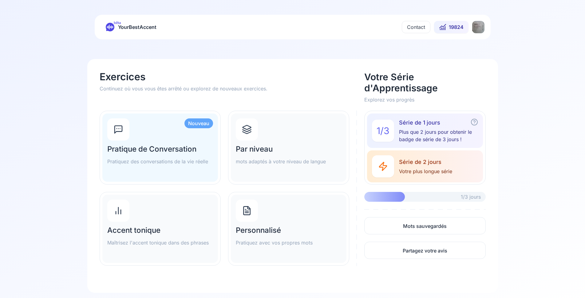
click at [287, 148] on h2 "Par niveau" at bounding box center [289, 149] width 106 height 10
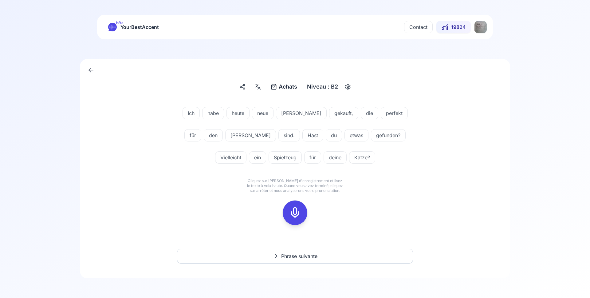
click at [296, 210] on icon at bounding box center [295, 213] width 12 height 12
click at [299, 217] on rect at bounding box center [295, 212] width 9 height 9
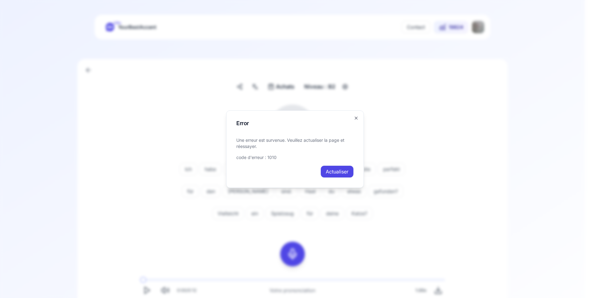
click at [327, 169] on button "Actualiser" at bounding box center [337, 171] width 33 height 12
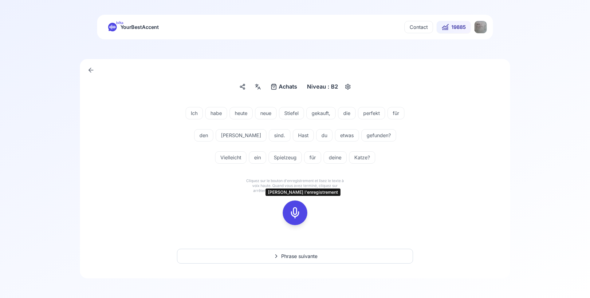
click at [293, 212] on icon at bounding box center [295, 213] width 12 height 12
click at [296, 205] on div at bounding box center [295, 213] width 15 height 25
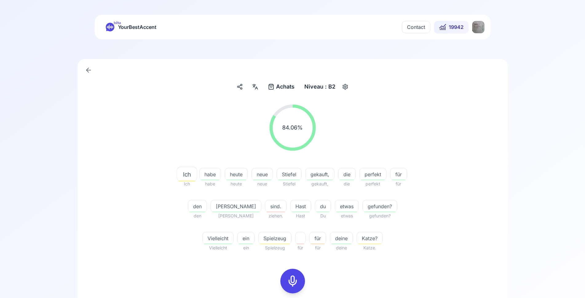
click at [299, 278] on div at bounding box center [292, 281] width 15 height 25
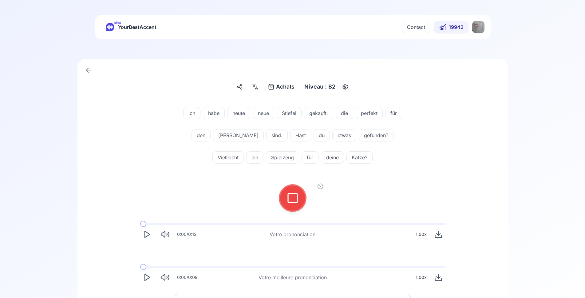
click at [292, 198] on icon at bounding box center [293, 198] width 12 height 12
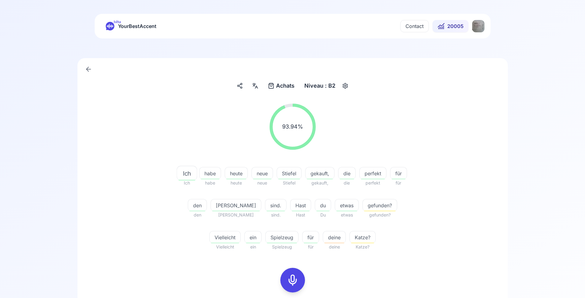
scroll to position [94, 0]
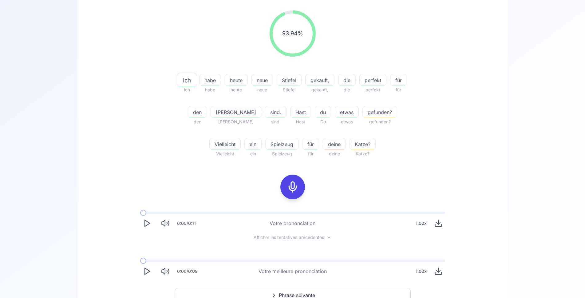
click at [147, 272] on icon "Play" at bounding box center [147, 271] width 9 height 9
click at [145, 272] on polygon "Play" at bounding box center [147, 271] width 5 height 6
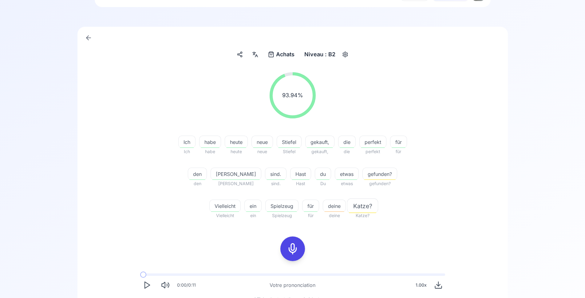
scroll to position [31, 0]
click at [256, 57] on icon at bounding box center [255, 55] width 7 height 6
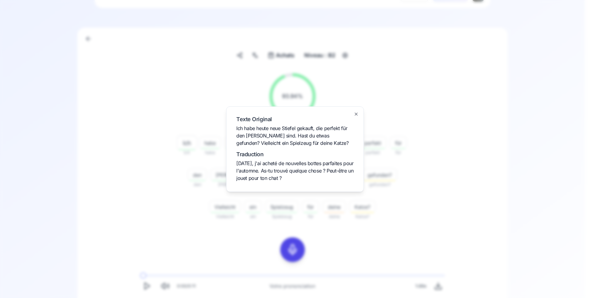
click at [172, 101] on div at bounding box center [295, 149] width 590 height 298
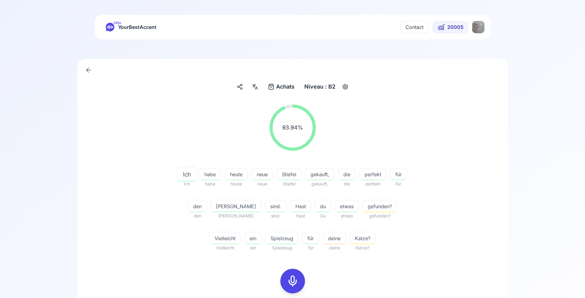
scroll to position [125, 0]
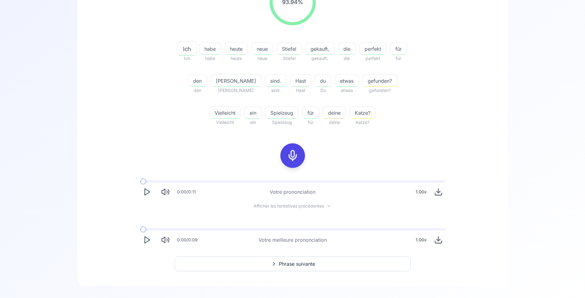
click at [303, 267] on span "Phrase suivante" at bounding box center [297, 263] width 36 height 7
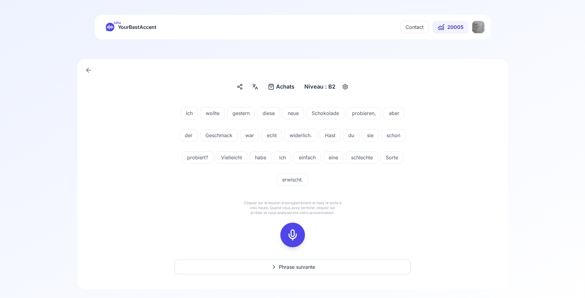
click at [297, 233] on rect at bounding box center [292, 234] width 9 height 9
click at [294, 237] on icon at bounding box center [293, 235] width 12 height 12
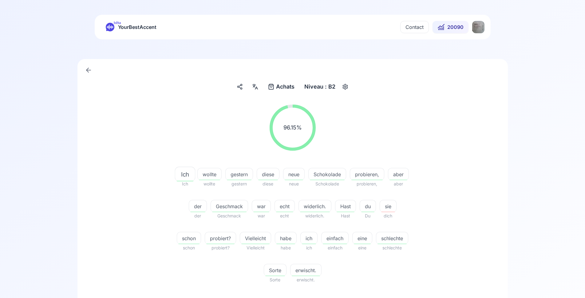
click at [255, 85] on icon at bounding box center [254, 86] width 2 height 2
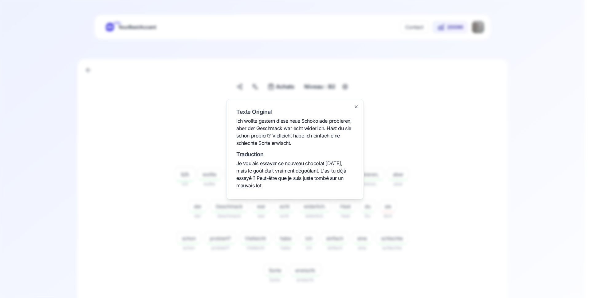
click at [177, 146] on div at bounding box center [295, 149] width 590 height 298
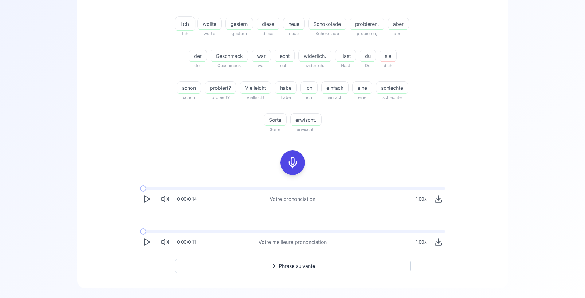
scroll to position [157, 0]
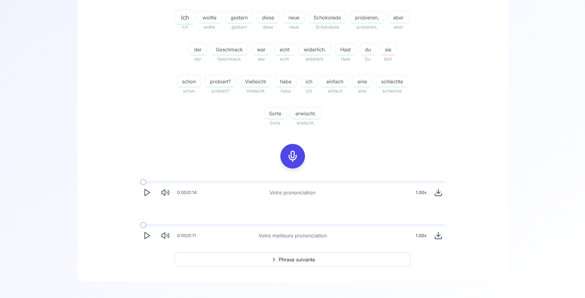
click at [148, 236] on icon "Play" at bounding box center [147, 235] width 9 height 9
click at [149, 235] on polygon "Play" at bounding box center [147, 235] width 5 height 6
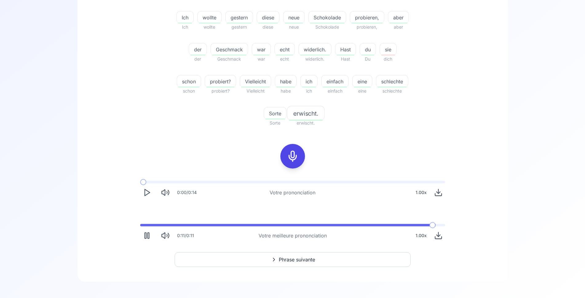
click at [319, 52] on span "widerlich." at bounding box center [315, 49] width 32 height 7
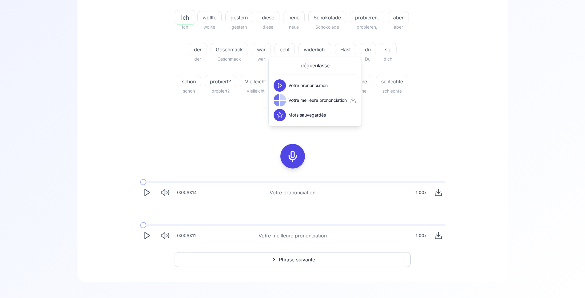
click at [403, 127] on div "96.15 % 96.15 % Ich Ich wollte wollte gestern gestern diese diese neue neue Sch…" at bounding box center [293, 37] width 354 height 189
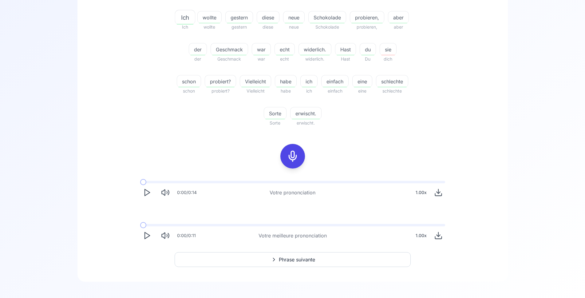
click at [321, 114] on span "erwischt." at bounding box center [306, 113] width 31 height 7
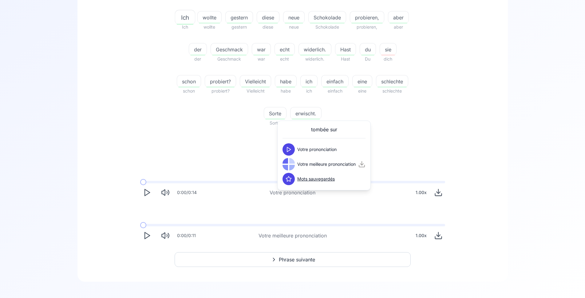
click at [391, 121] on div "Ich Ich wollte wollte gestern gestern diese diese neue neue Schokolade Schokola…" at bounding box center [293, 65] width 236 height 123
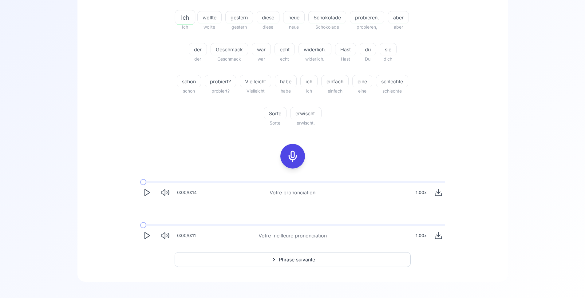
click at [294, 256] on span "Phrase suivante" at bounding box center [297, 259] width 36 height 7
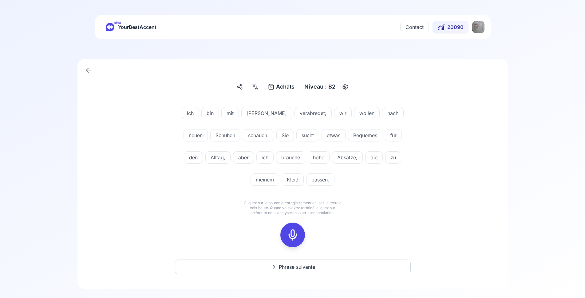
click at [296, 233] on icon at bounding box center [293, 235] width 12 height 12
click at [289, 233] on icon at bounding box center [293, 235] width 12 height 12
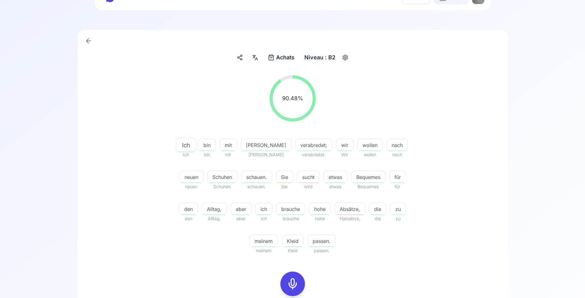
scroll to position [94, 0]
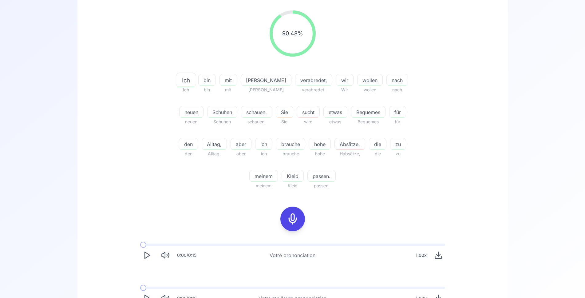
click at [293, 219] on icon at bounding box center [293, 219] width 12 height 12
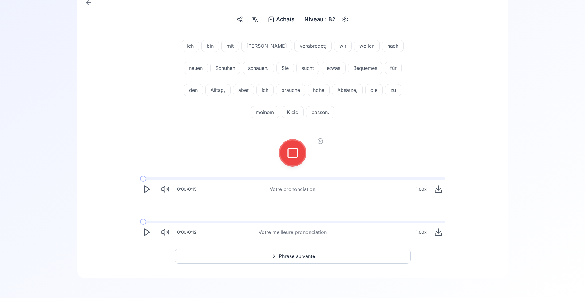
click at [293, 161] on div at bounding box center [292, 153] width 15 height 25
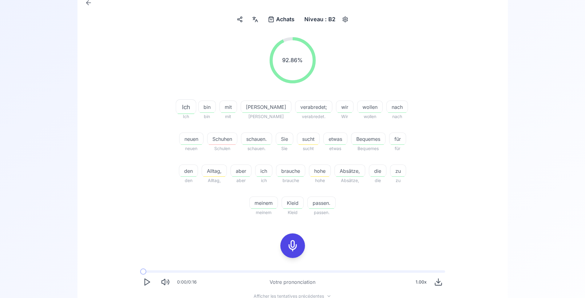
click at [292, 246] on icon at bounding box center [293, 246] width 12 height 12
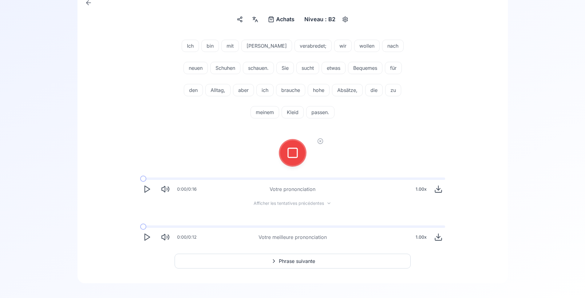
click at [292, 157] on rect at bounding box center [292, 152] width 9 height 9
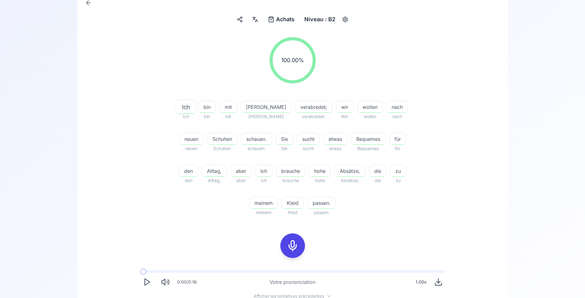
scroll to position [130, 0]
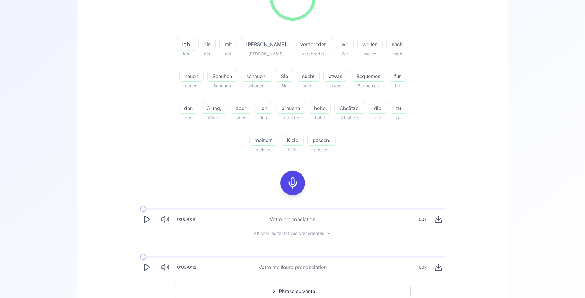
click at [336, 112] on div "Absätze," at bounding box center [350, 108] width 31 height 12
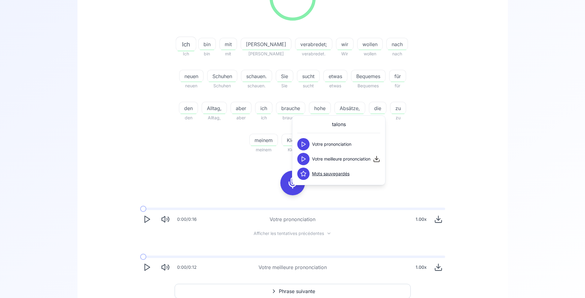
click at [443, 150] on div "100.00 % 100.00 % Ich Ich bin bin mit mit Anna Anna verabredet; verabredet. wir…" at bounding box center [293, 64] width 354 height 189
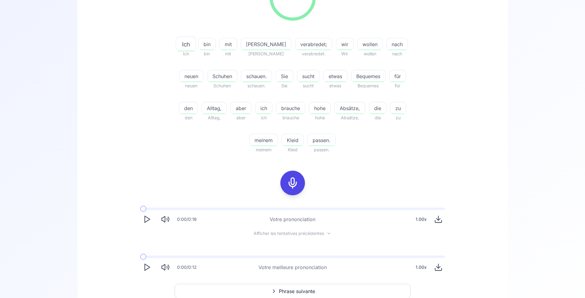
click at [208, 77] on span "Schuhen" at bounding box center [223, 76] width 30 height 7
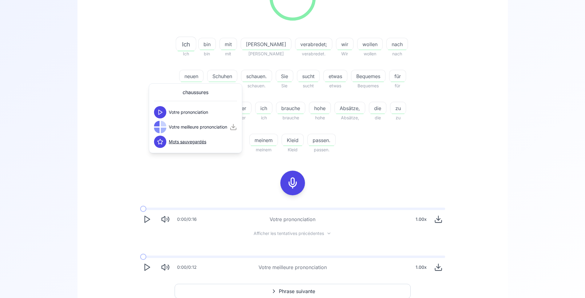
click at [296, 47] on span "verabredet;" at bounding box center [314, 44] width 37 height 7
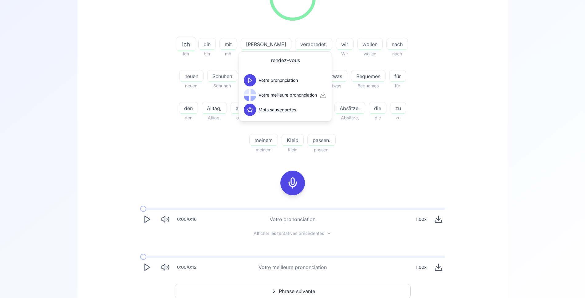
click at [427, 90] on div "100.00 % 100.00 % Ich Ich bin bin mit mit Anna Anna verabredet; verabredet. wir…" at bounding box center [293, 64] width 354 height 189
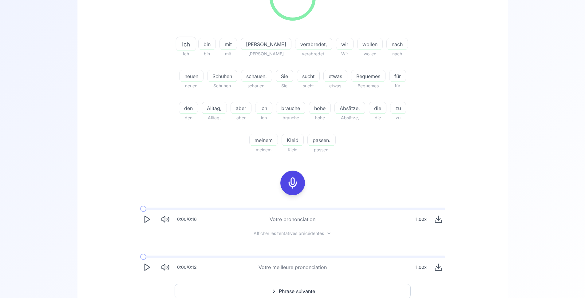
click at [149, 269] on icon "Play" at bounding box center [147, 267] width 9 height 9
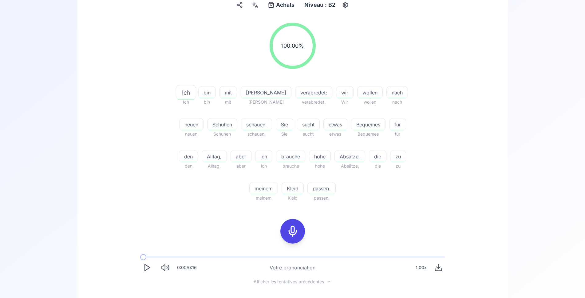
scroll to position [165, 0]
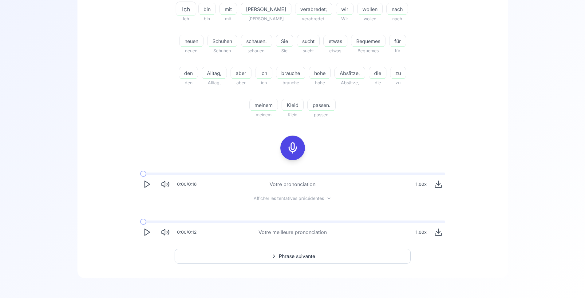
click at [284, 258] on span "Phrase suivante" at bounding box center [297, 255] width 36 height 7
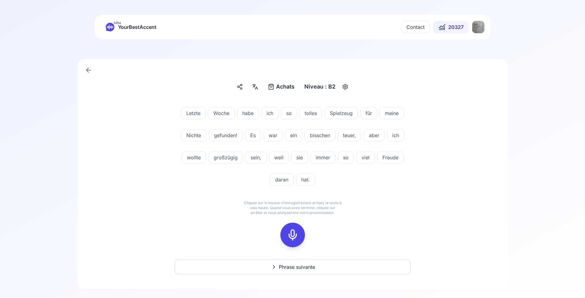
click at [292, 236] on icon at bounding box center [293, 235] width 12 height 12
click at [290, 237] on icon at bounding box center [293, 235] width 12 height 12
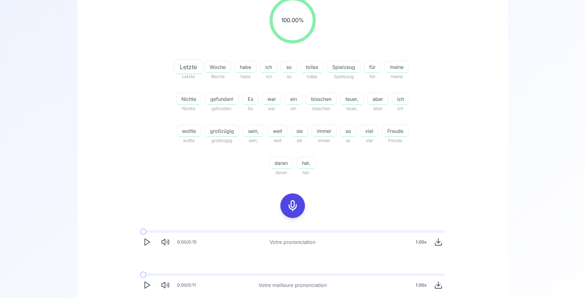
scroll to position [125, 0]
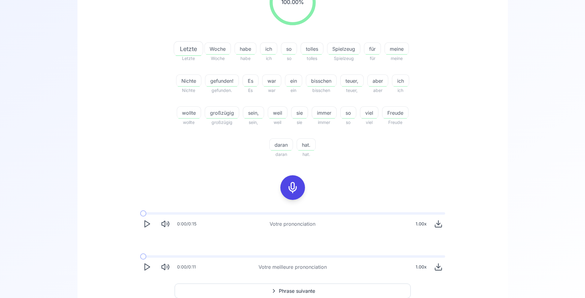
click at [201, 83] on span "Nichte" at bounding box center [189, 80] width 25 height 7
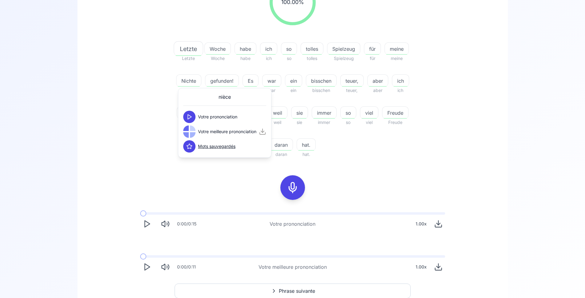
click at [157, 85] on div "100.00 % 100.00 % Letzte Letzte Woche Woche habe habe ich ich so so tolles toll…" at bounding box center [293, 68] width 354 height 189
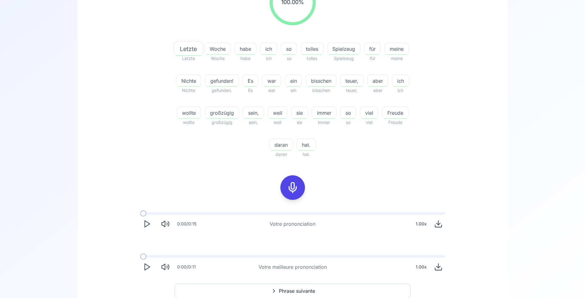
click at [354, 49] on span "Spielzeug" at bounding box center [344, 48] width 33 height 7
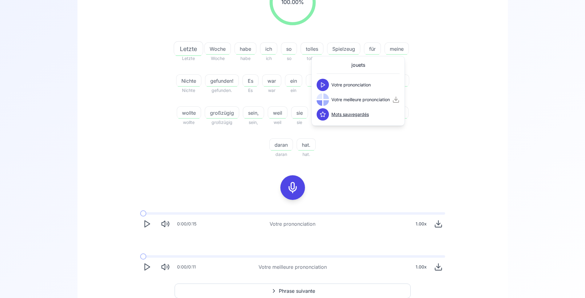
drag, startPoint x: 450, startPoint y: 48, endPoint x: 442, endPoint y: 51, distance: 9.1
click at [450, 48] on div "100.00 % 100.00 % Letzte Letzte Woche Woche habe habe ich ich so so tolles toll…" at bounding box center [293, 68] width 354 height 189
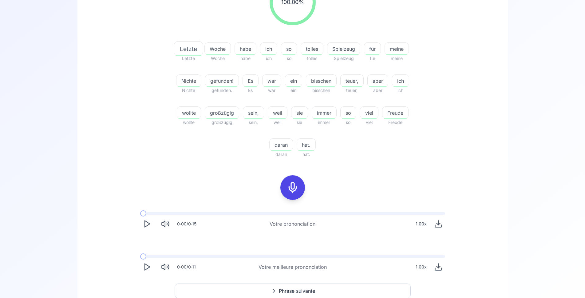
click at [239, 113] on span "großzügig" at bounding box center [222, 112] width 34 height 7
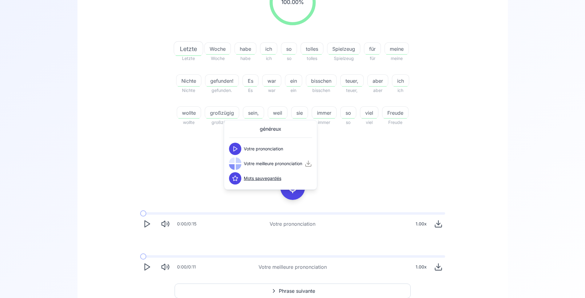
click at [423, 105] on div "100.00 % 100.00 % Letzte Letzte Woche Woche habe habe ich ich so so tolles toll…" at bounding box center [293, 68] width 354 height 189
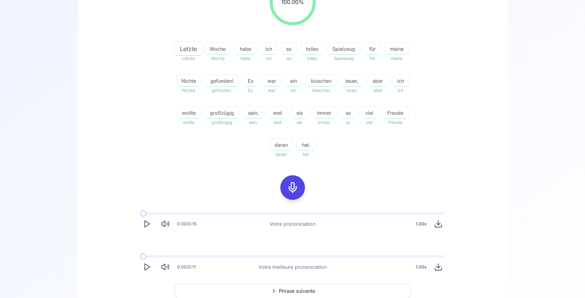
click at [142, 268] on button "Play" at bounding box center [147, 267] width 14 height 14
click at [147, 269] on polygon "Play" at bounding box center [147, 267] width 5 height 6
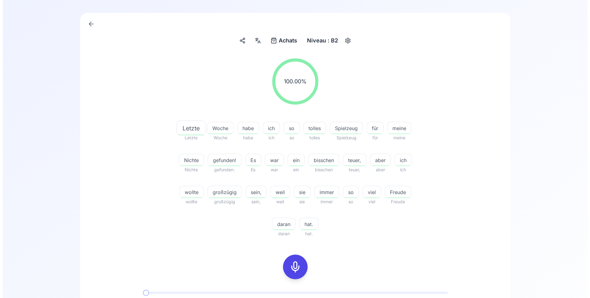
scroll to position [0, 0]
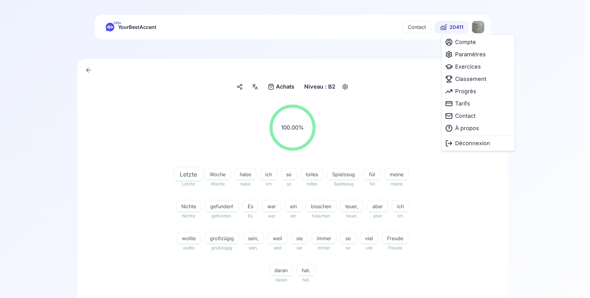
click at [483, 28] on html "bêta YourBestAccent Contact 20411 Achats Achats Niveau : B2 100.00 % 100.00 % L…" at bounding box center [295, 149] width 590 height 298
click at [472, 76] on span "Classement" at bounding box center [470, 79] width 31 height 9
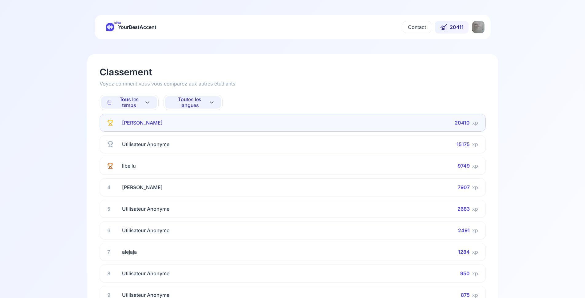
click at [190, 104] on span "Toutes les langues" at bounding box center [189, 103] width 37 height 12
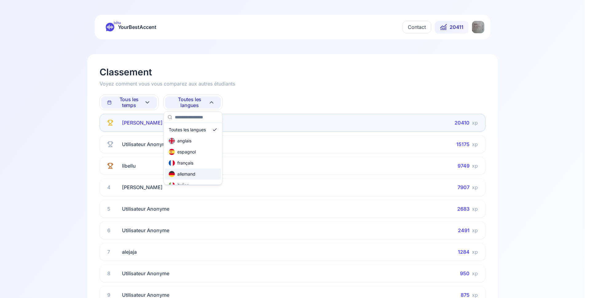
click at [189, 174] on div "allemand" at bounding box center [182, 174] width 27 height 6
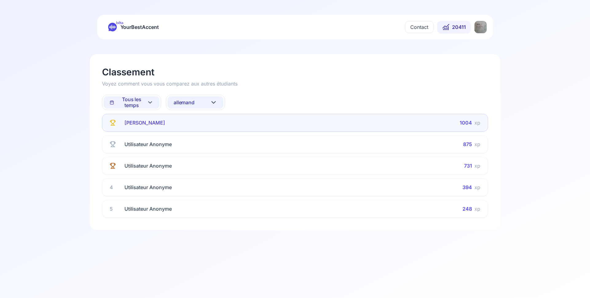
click at [190, 100] on span "allemand" at bounding box center [184, 103] width 21 height 6
click at [197, 140] on div "anglais" at bounding box center [196, 140] width 56 height 11
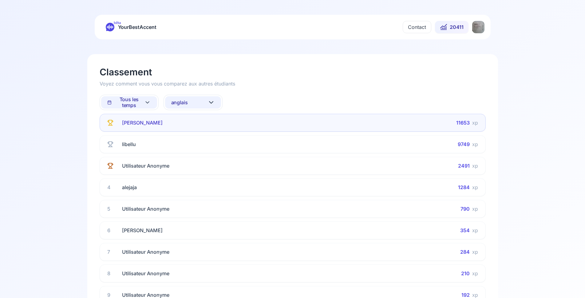
click at [194, 102] on button "anglais" at bounding box center [193, 102] width 56 height 12
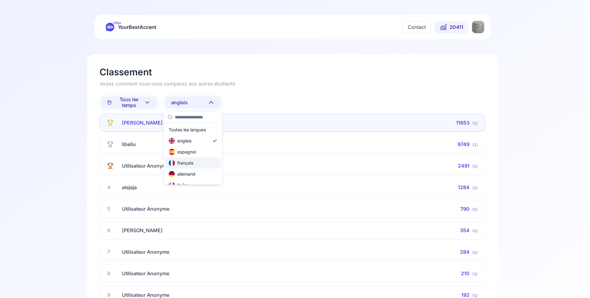
scroll to position [37, 0]
click at [191, 180] on div "russe" at bounding box center [193, 181] width 56 height 11
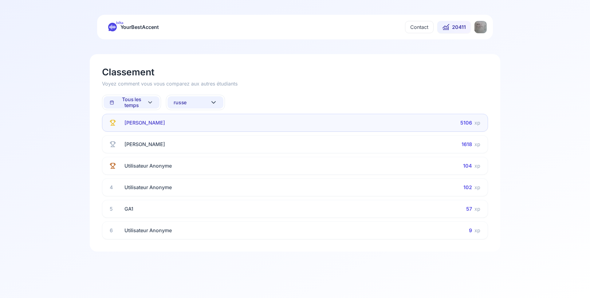
click at [194, 103] on button "russe" at bounding box center [196, 102] width 56 height 12
click at [200, 151] on div "espagnol" at bounding box center [196, 151] width 56 height 11
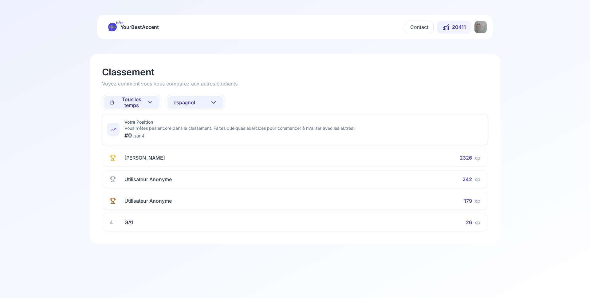
click at [190, 105] on span "espagnol" at bounding box center [185, 103] width 22 height 6
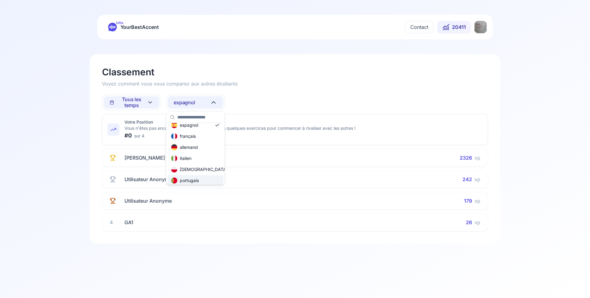
scroll to position [37, 0]
click at [193, 171] on div "portugais" at bounding box center [185, 170] width 28 height 6
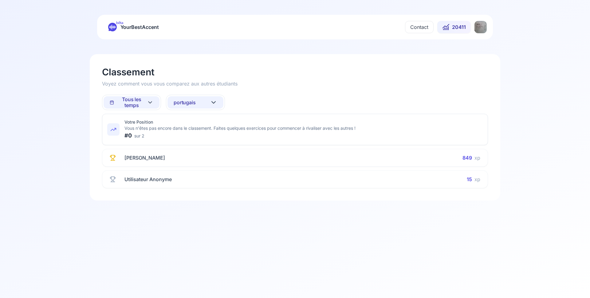
click at [195, 103] on span "portugais" at bounding box center [185, 103] width 22 height 6
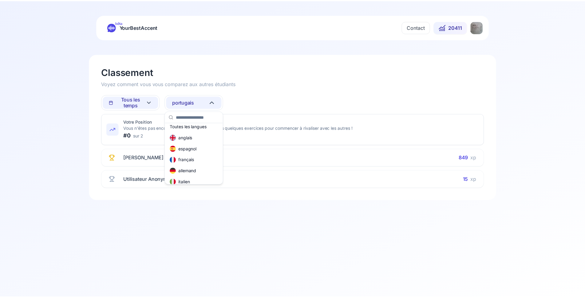
scroll to position [0, 0]
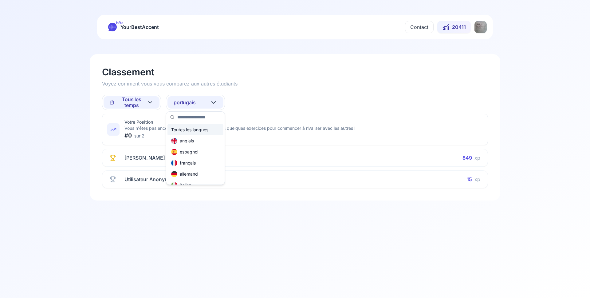
click at [375, 45] on html "bêta YourBestAccent Contact 20411 Classement Voyez comment vous vous comparez a…" at bounding box center [295, 149] width 590 height 298
click at [149, 102] on icon at bounding box center [150, 102] width 3 height 2
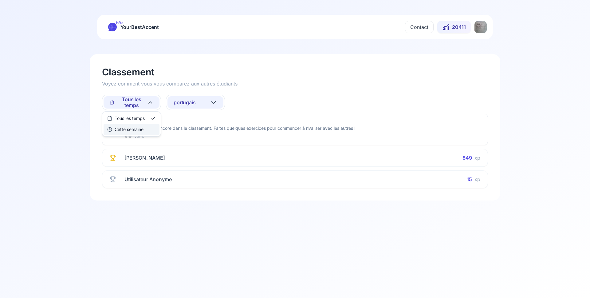
click at [135, 130] on div "Cette semaine" at bounding box center [125, 129] width 36 height 6
click at [204, 102] on button "portugais" at bounding box center [196, 102] width 56 height 12
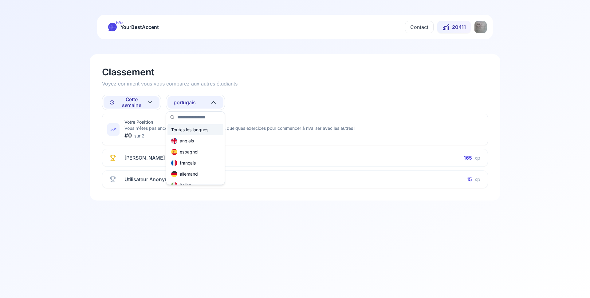
click at [197, 131] on div "Toutes les langues" at bounding box center [189, 130] width 37 height 6
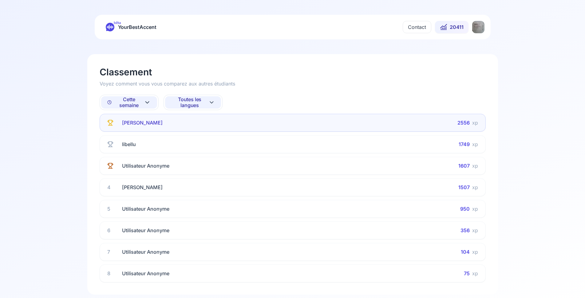
click at [147, 101] on icon at bounding box center [147, 102] width 7 height 7
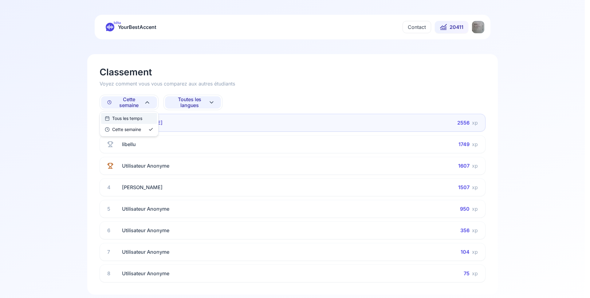
click at [137, 119] on div "Tous les temps" at bounding box center [124, 118] width 38 height 6
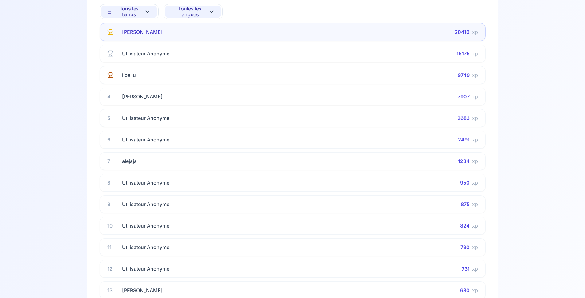
scroll to position [63, 0]
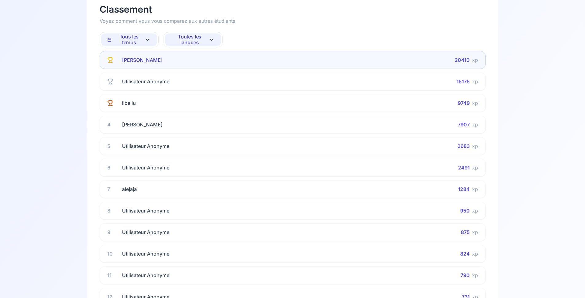
click at [154, 190] on div "alejaja" at bounding box center [287, 188] width 331 height 7
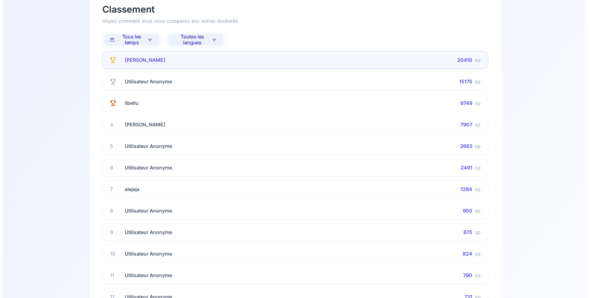
scroll to position [0, 0]
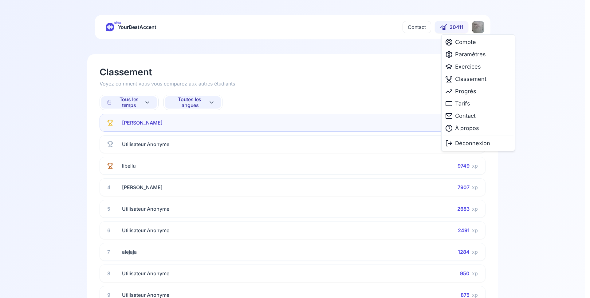
click at [482, 29] on html "bêta YourBestAccent Contact 20411 Classement Voyez comment vous vous comparez a…" at bounding box center [295, 149] width 590 height 298
click at [470, 129] on span "À propos" at bounding box center [467, 128] width 24 height 9
click at [476, 25] on html "bêta YourBestAccent Contact 20411 Classement Voyez comment vous vous comparez a…" at bounding box center [295, 149] width 590 height 298
click at [463, 142] on span "Déconnexion" at bounding box center [472, 143] width 35 height 9
